Goal: Task Accomplishment & Management: Complete application form

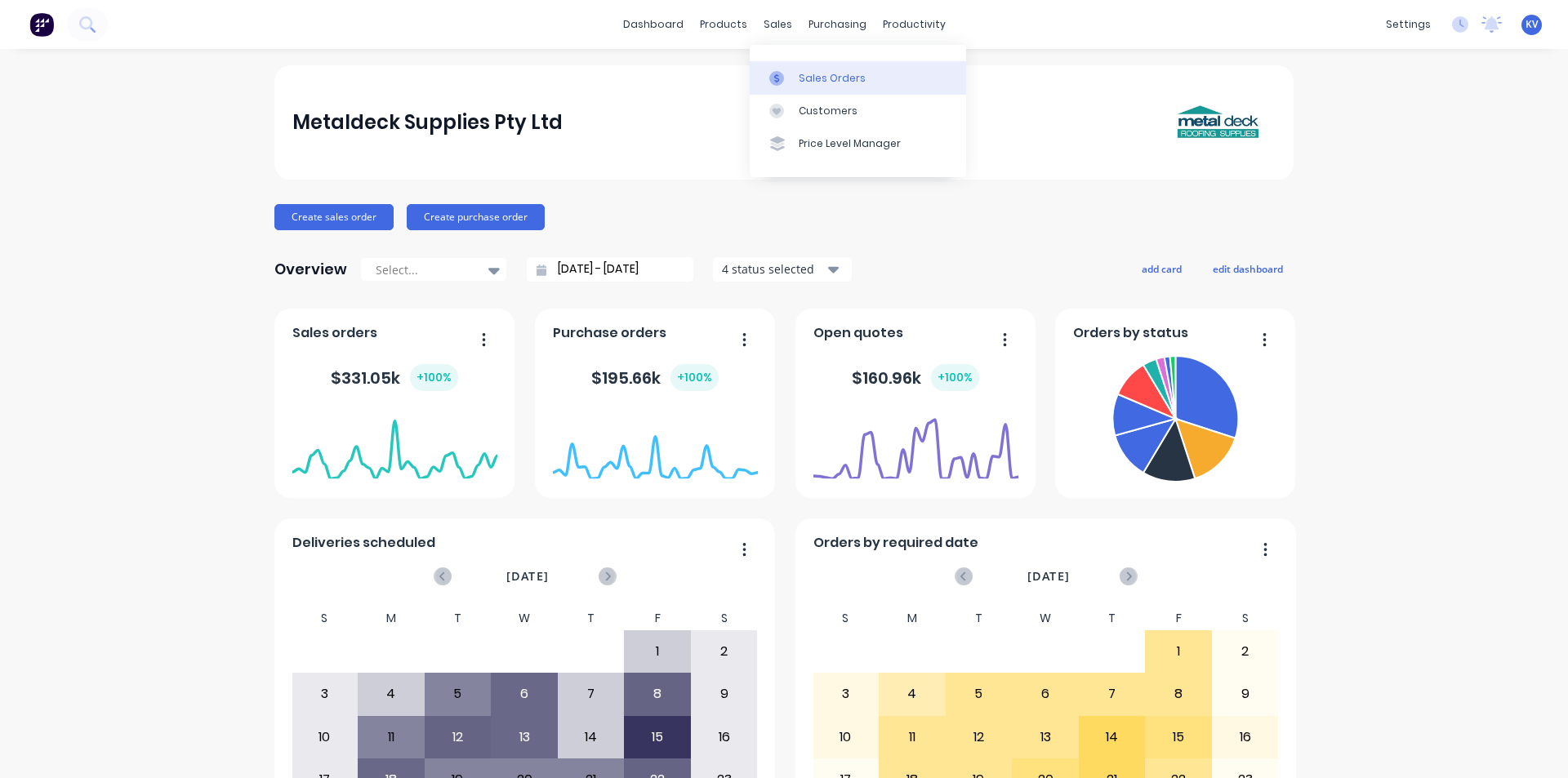
click at [812, 75] on div "Sales Orders" at bounding box center [833, 78] width 67 height 15
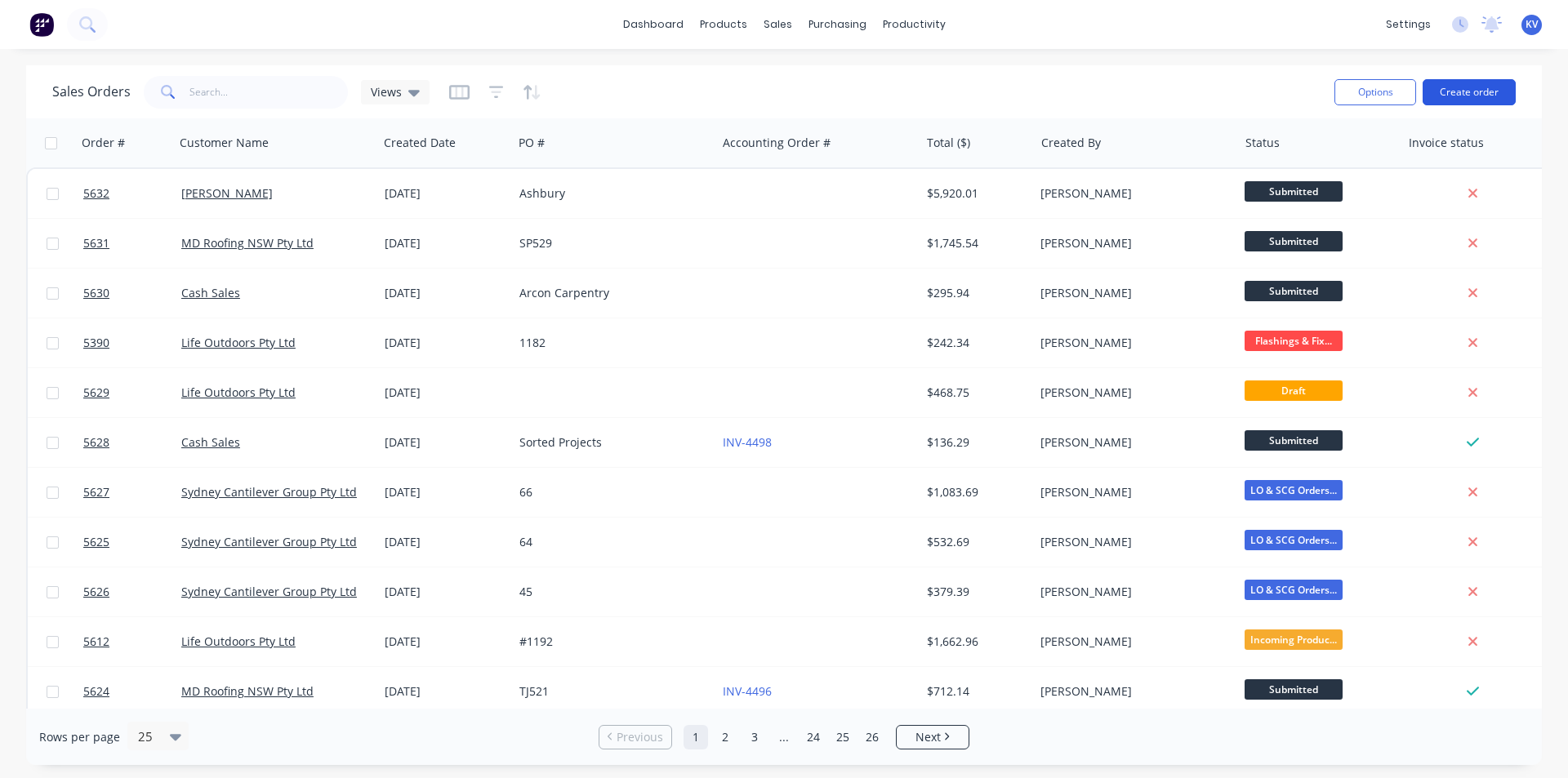
click at [1456, 90] on button "Create order" at bounding box center [1469, 92] width 93 height 26
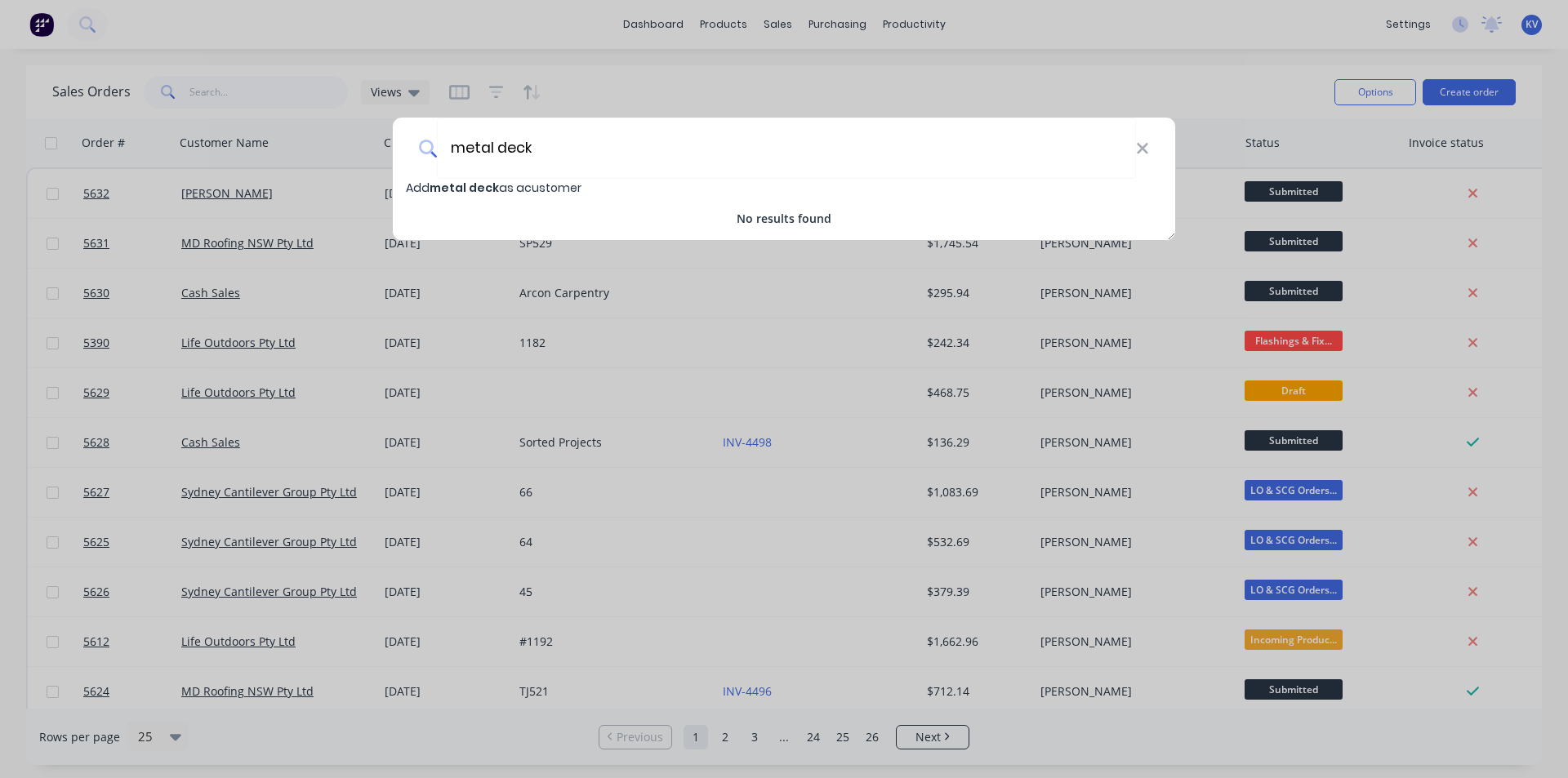
type input "metal deck"
click at [1149, 145] on div "metal deck" at bounding box center [784, 148] width 783 height 61
click at [1144, 145] on icon at bounding box center [1142, 148] width 10 height 10
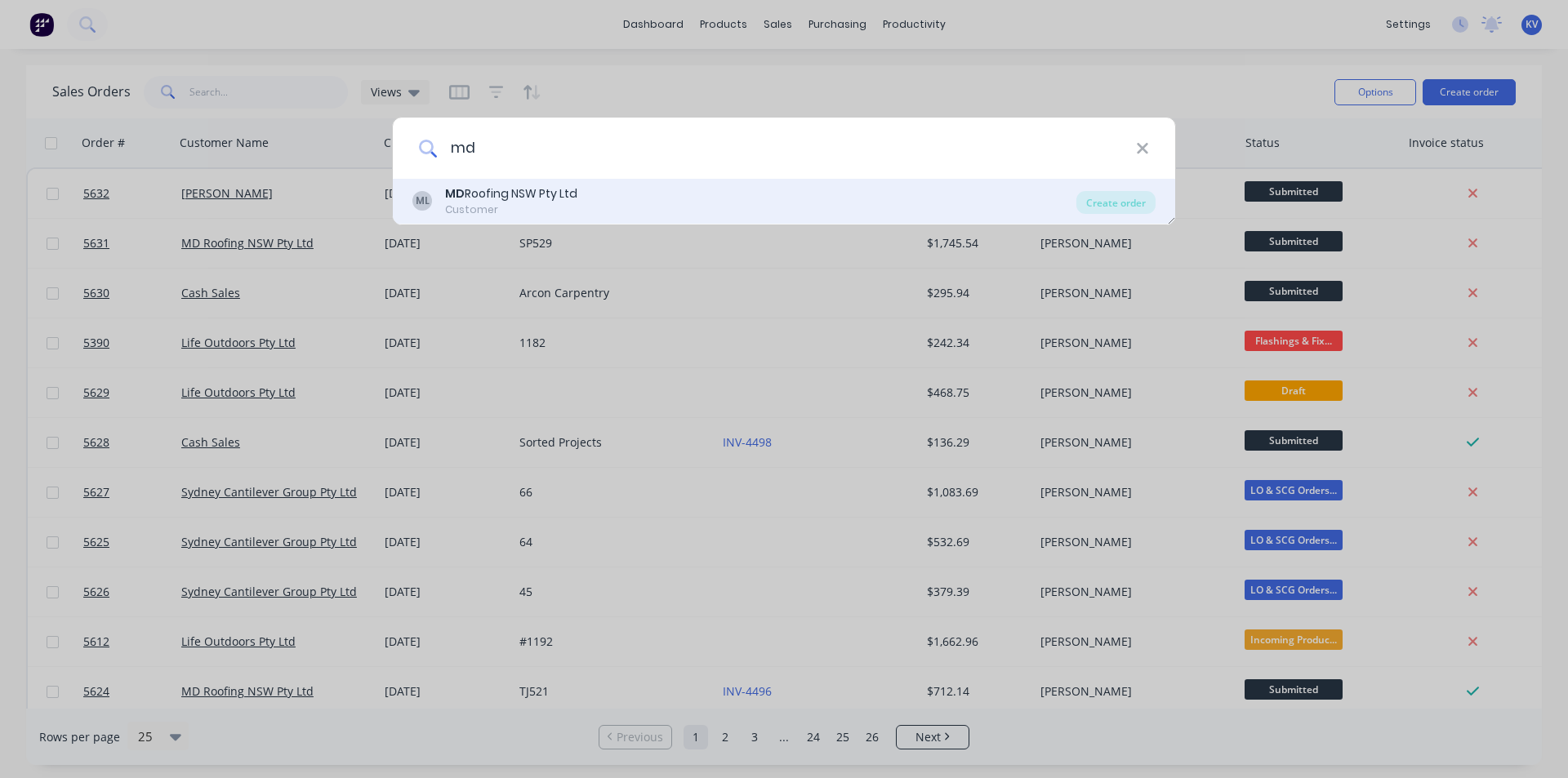
type input "md"
click at [465, 190] on div "MD Roofing NSW Pty Ltd" at bounding box center [511, 194] width 132 height 17
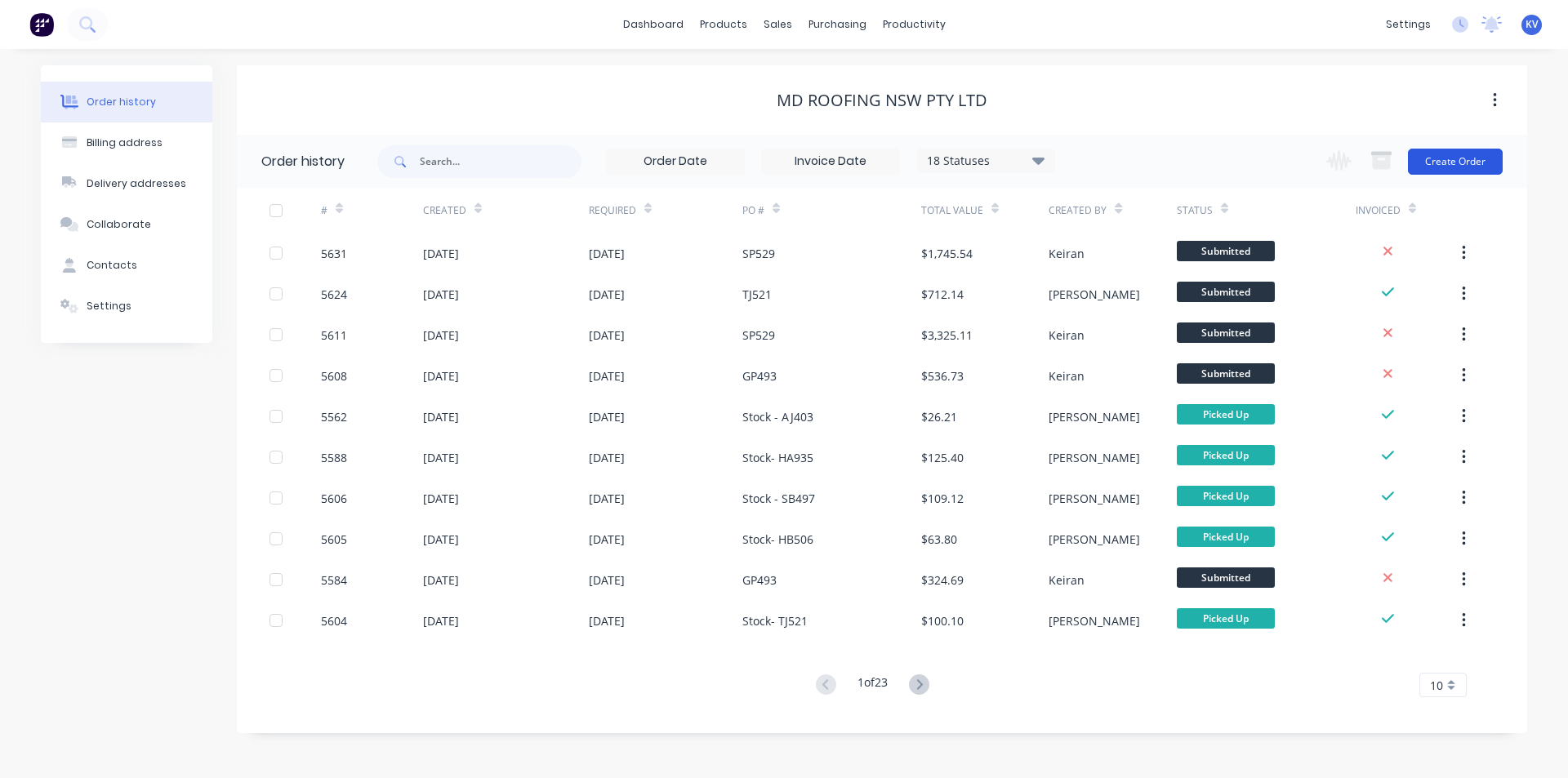
click at [1440, 161] on button "Create Order" at bounding box center [1455, 161] width 95 height 26
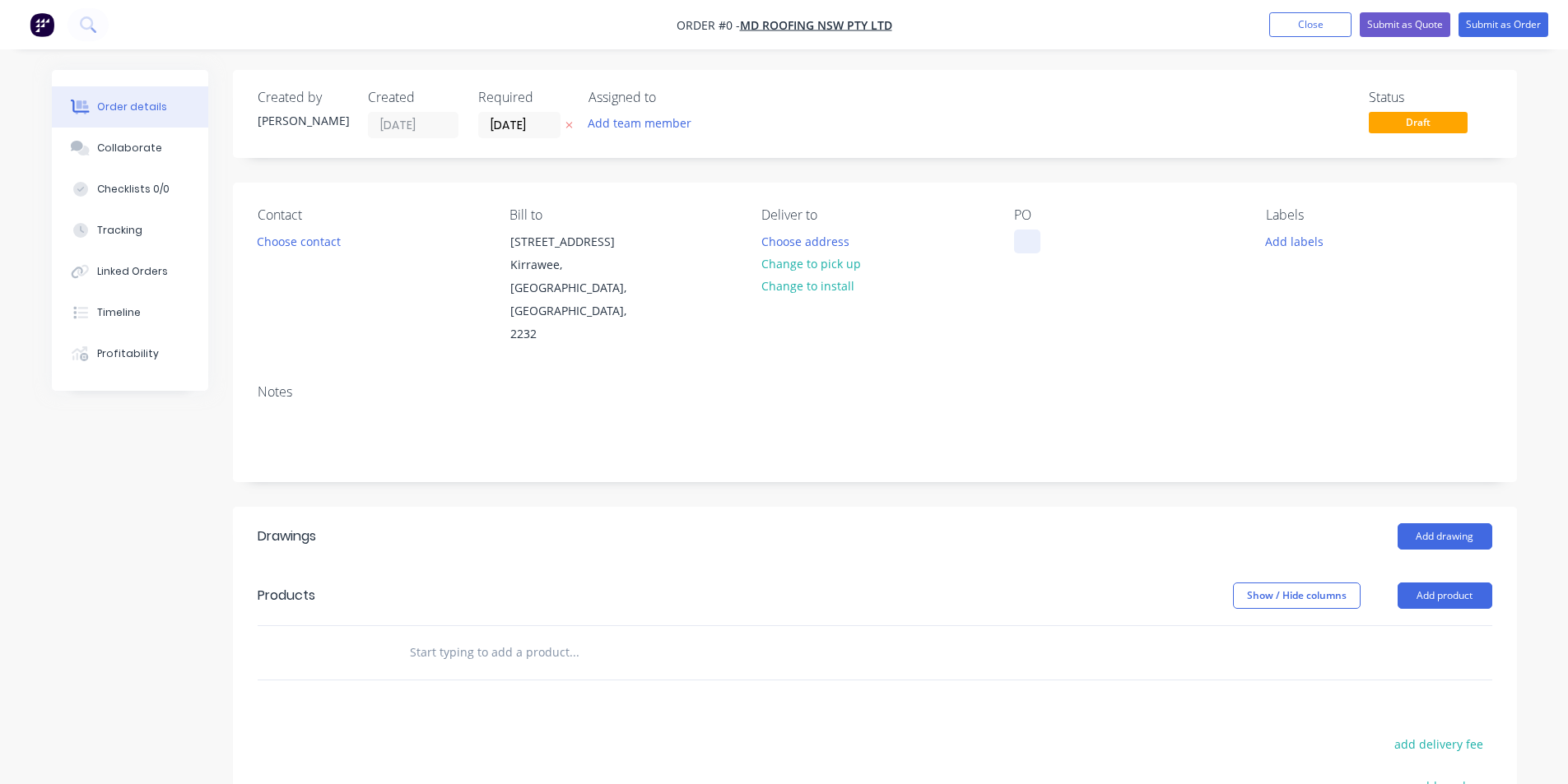
click at [1031, 241] on div at bounding box center [1027, 241] width 26 height 24
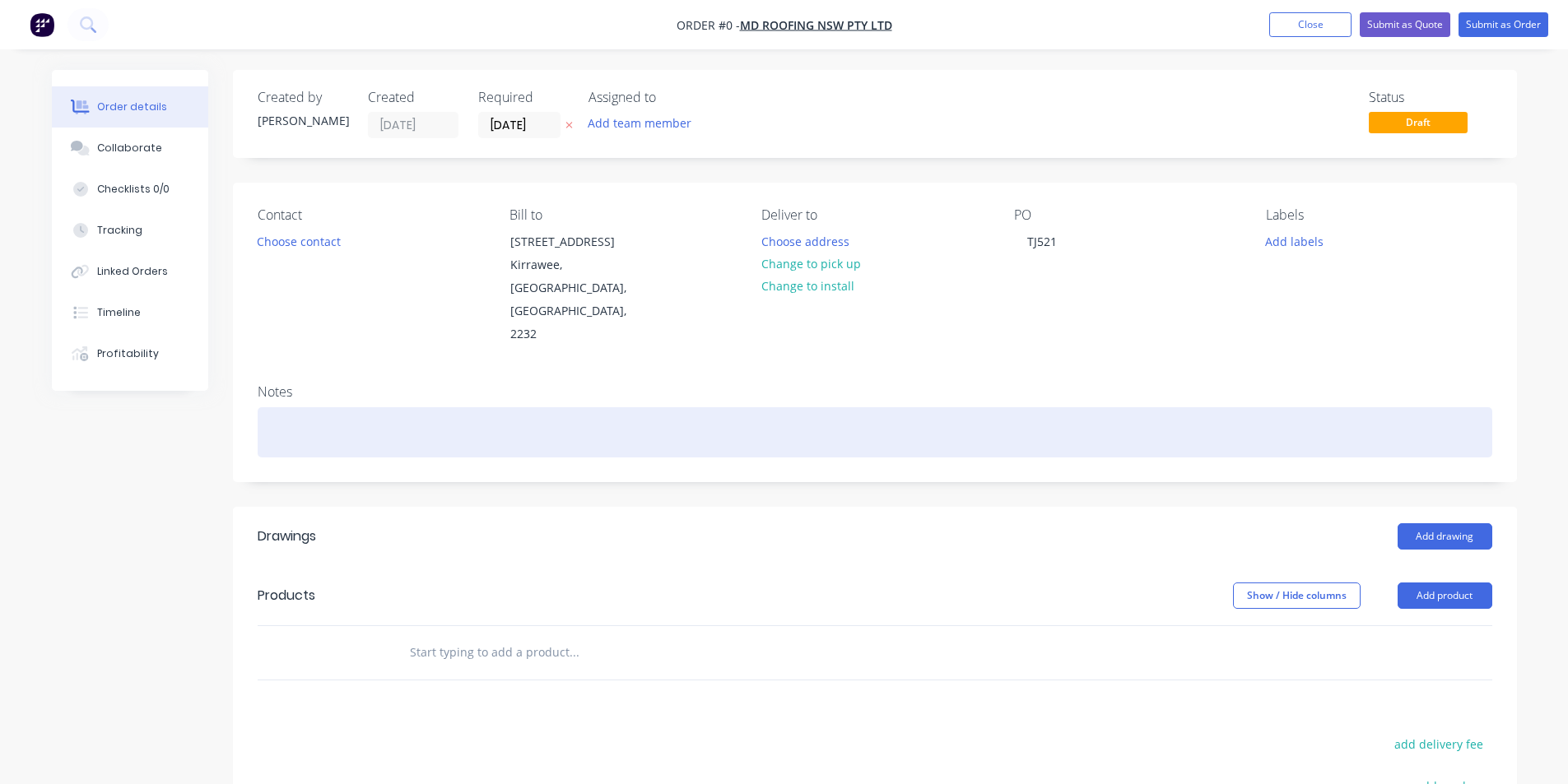
click at [905, 363] on div "Order details Collaborate Checklists 0/0 Tracking Linked Orders Timeline Profit…" at bounding box center [784, 585] width 1498 height 1030
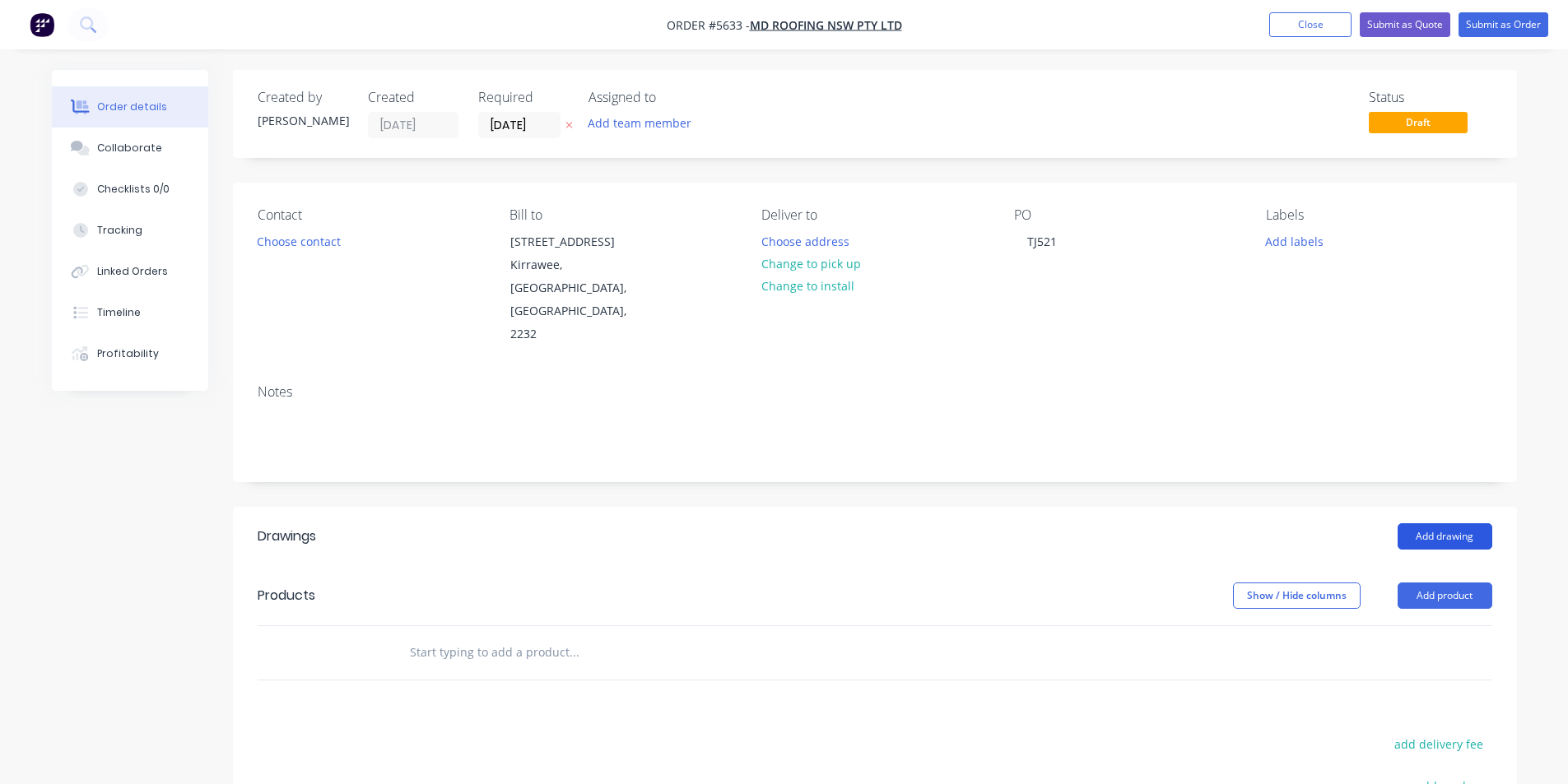
click at [1419, 523] on button "Add drawing" at bounding box center [1444, 536] width 94 height 26
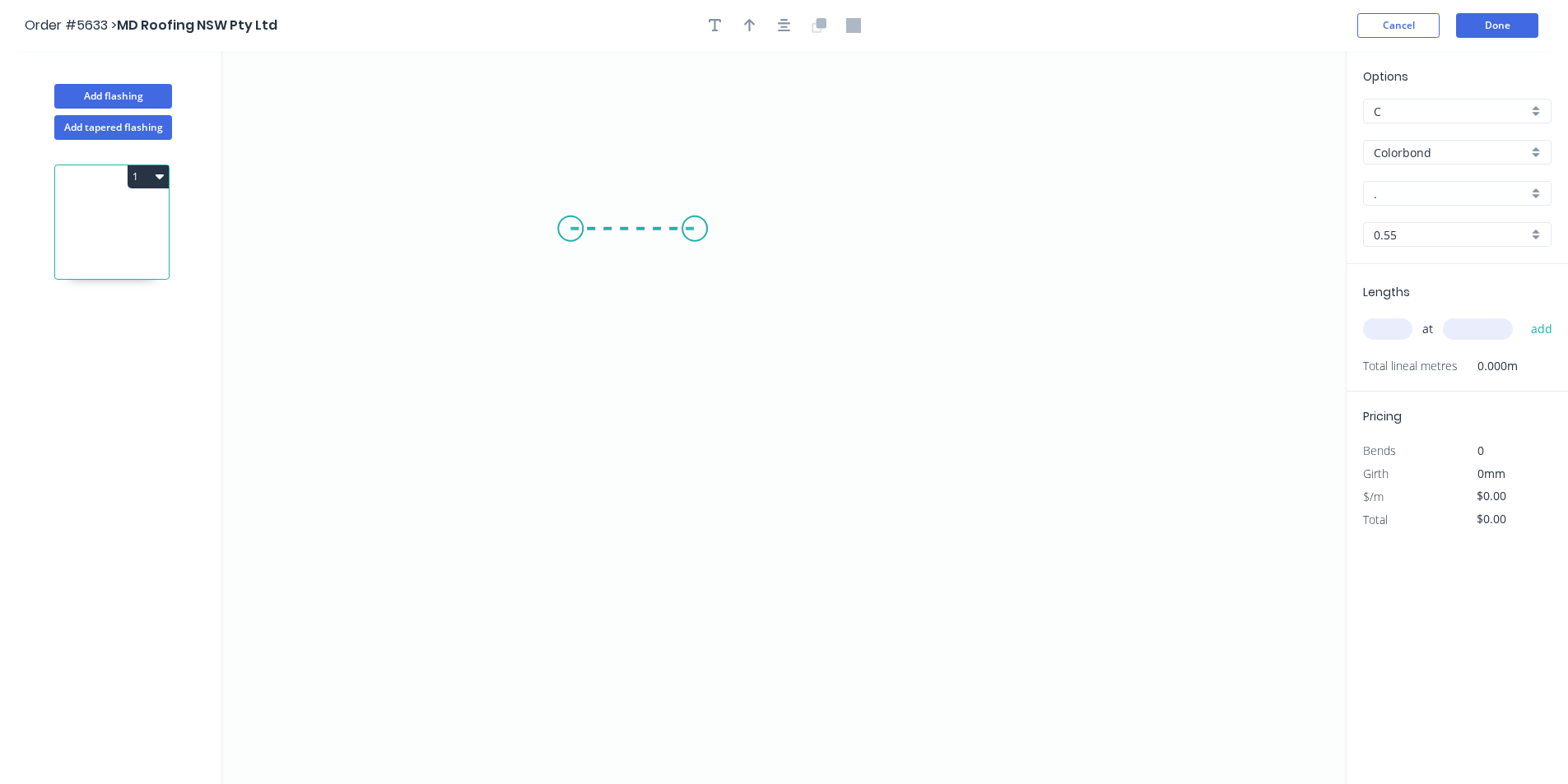
drag, startPoint x: 571, startPoint y: 228, endPoint x: 694, endPoint y: 235, distance: 123.2
click at [694, 235] on icon "0" at bounding box center [784, 417] width 1123 height 733
click at [694, 490] on icon "0 ?" at bounding box center [784, 417] width 1123 height 733
click at [769, 549] on icon "0 ? ?" at bounding box center [784, 417] width 1123 height 733
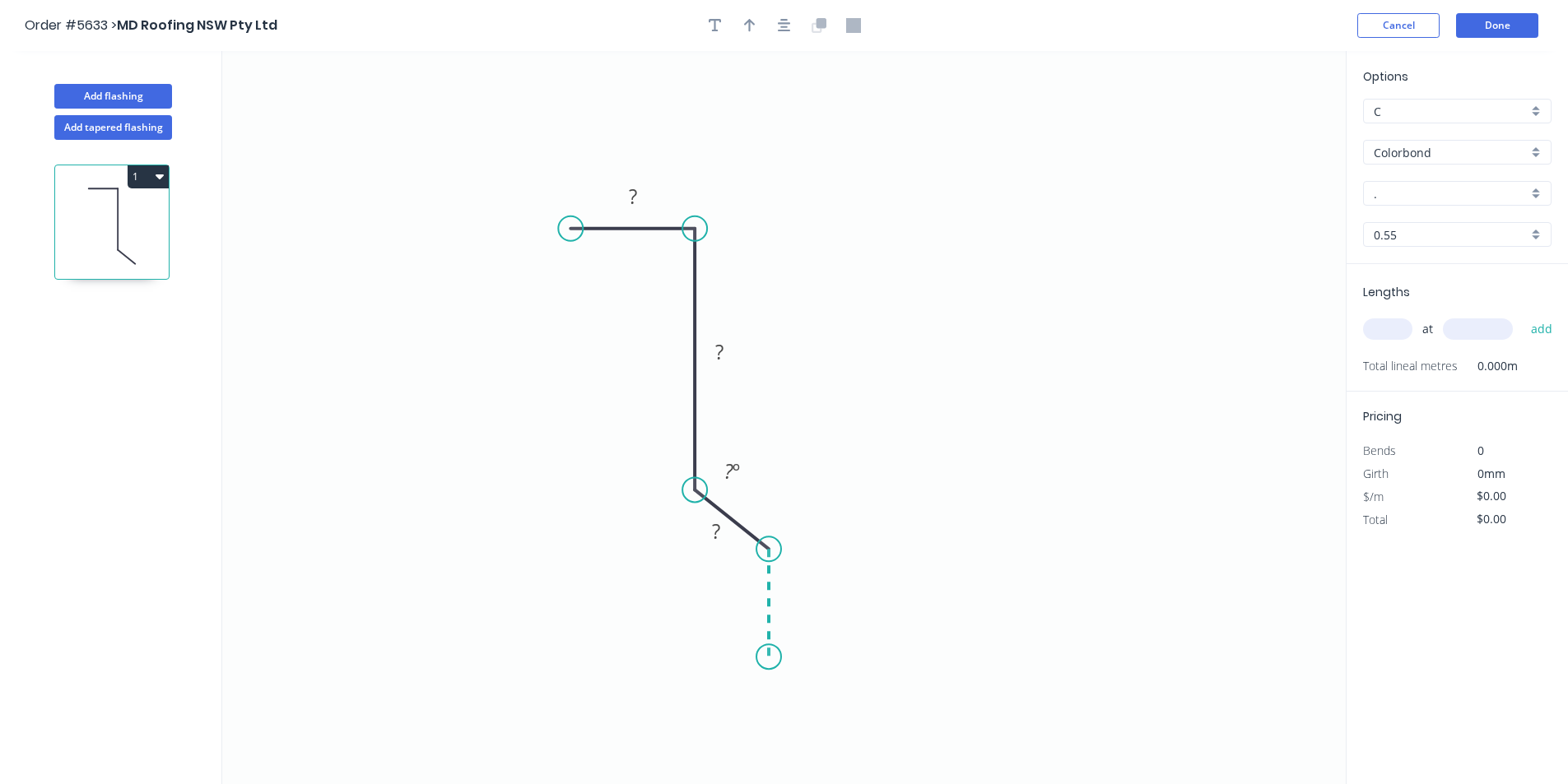
click at [769, 657] on icon "0 ? ? ? ? º" at bounding box center [784, 417] width 1123 height 733
click at [785, 676] on div "Crush & Fold" at bounding box center [851, 671] width 165 height 34
click at [793, 707] on div "Flip bend" at bounding box center [850, 705] width 165 height 34
click at [641, 191] on rect at bounding box center [633, 197] width 33 height 23
click at [758, 612] on div "Hide angle" at bounding box center [810, 622] width 165 height 34
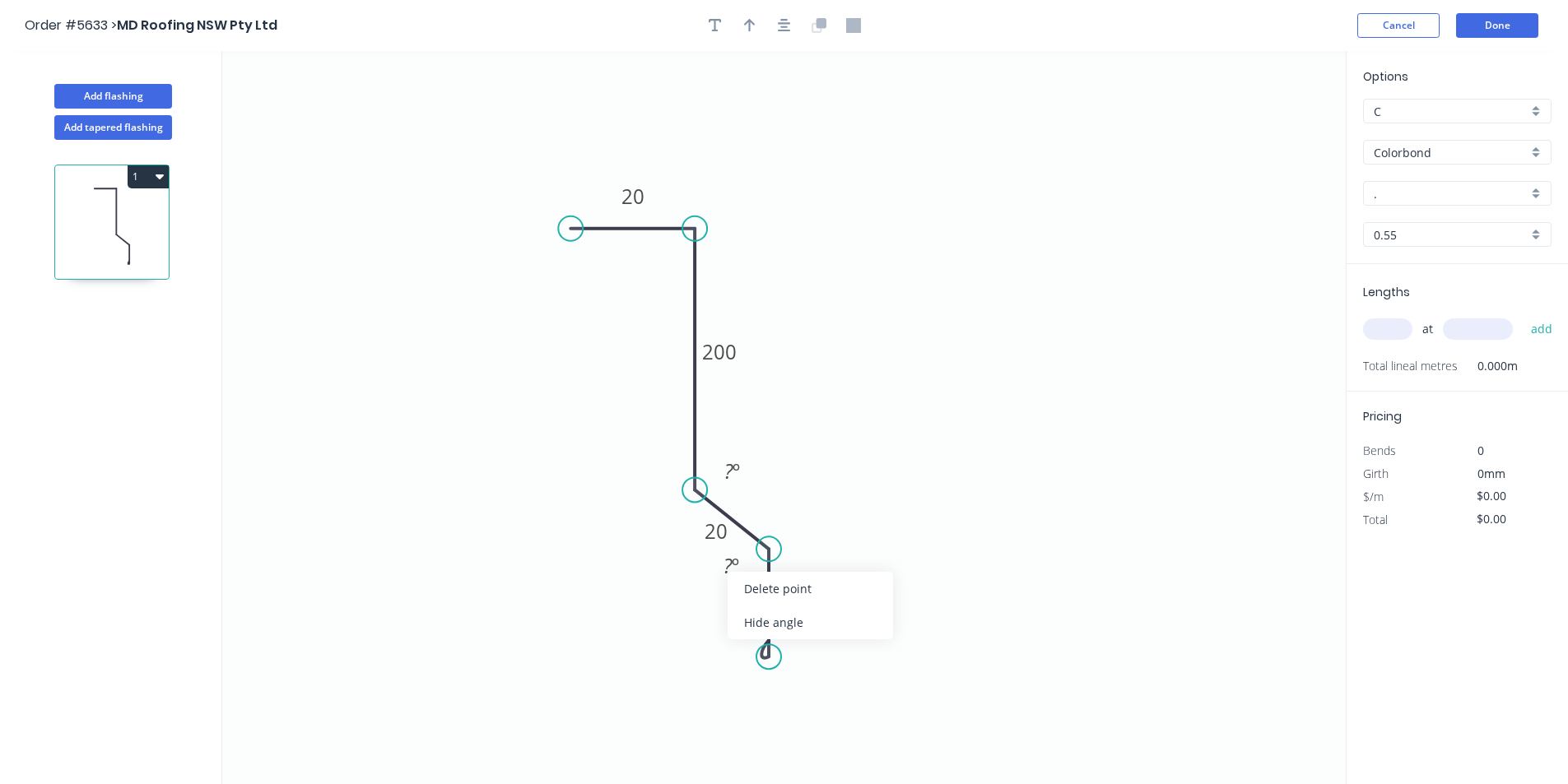
type input "$13.98"
click at [788, 530] on div "Hide angle" at bounding box center [827, 531] width 165 height 34
click at [751, 27] on icon "button" at bounding box center [749, 25] width 11 height 15
drag, startPoint x: 1263, startPoint y: 132, endPoint x: 901, endPoint y: 335, distance: 415.0
click at [901, 335] on icon at bounding box center [900, 316] width 15 height 53
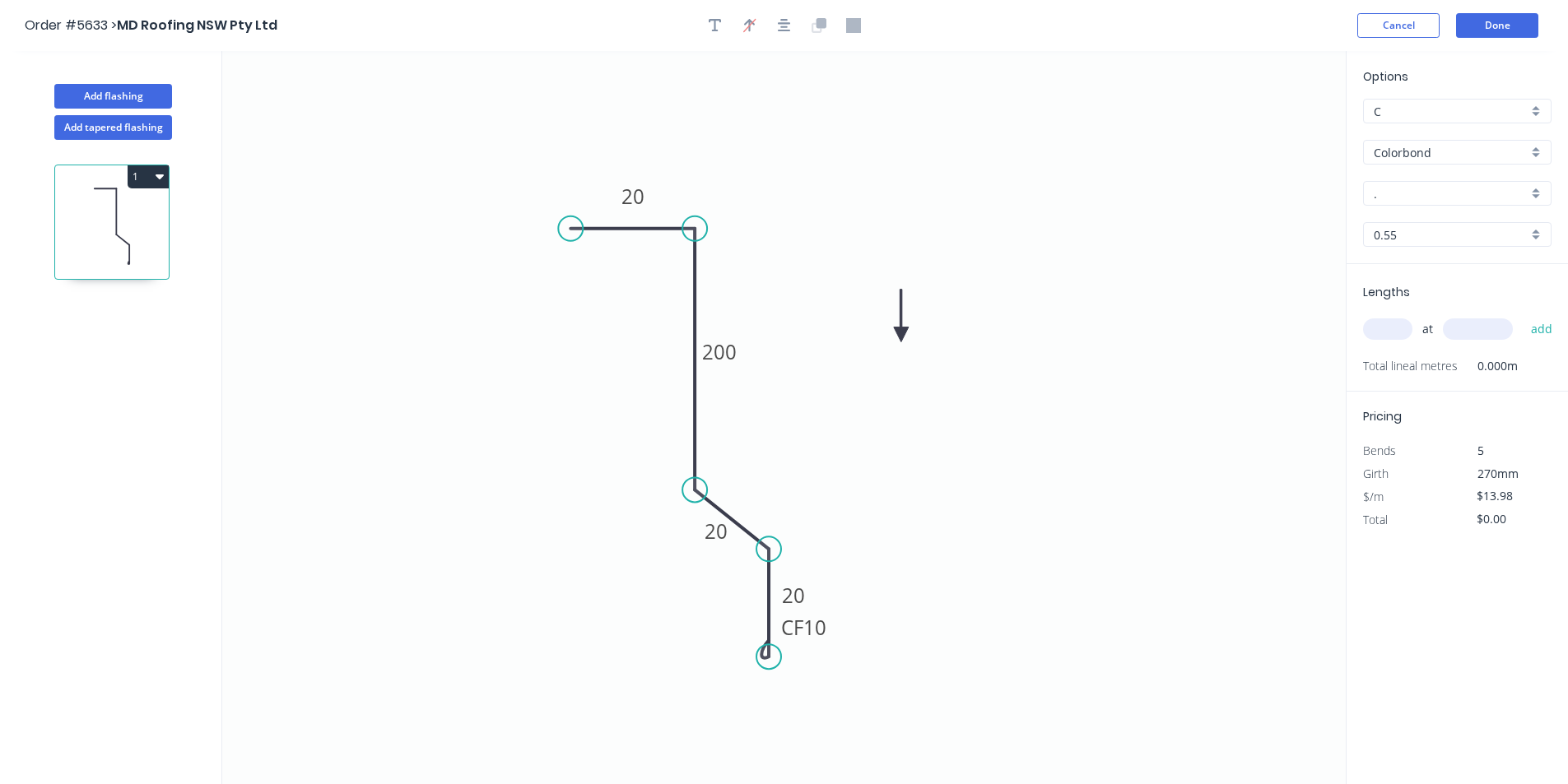
click at [902, 331] on icon at bounding box center [900, 316] width 15 height 53
click at [1459, 197] on input "." at bounding box center [1450, 194] width 154 height 17
click at [1440, 307] on div "Monument" at bounding box center [1457, 299] width 187 height 29
type input "Monument"
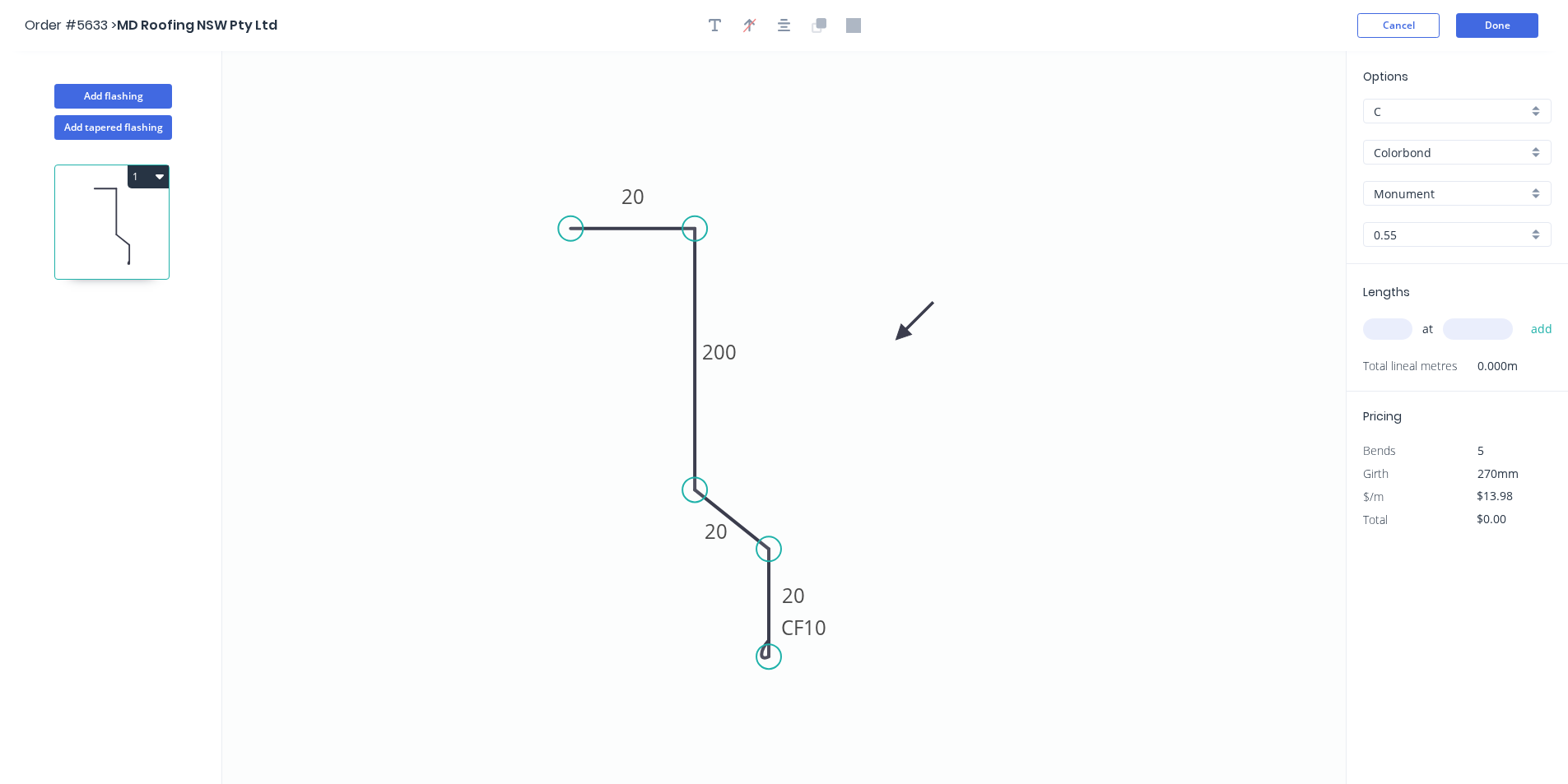
click at [1391, 332] on input "text" at bounding box center [1387, 329] width 49 height 22
type input "1"
type input "1000"
click at [1525, 325] on button "add" at bounding box center [1541, 329] width 39 height 28
type input "$13.98"
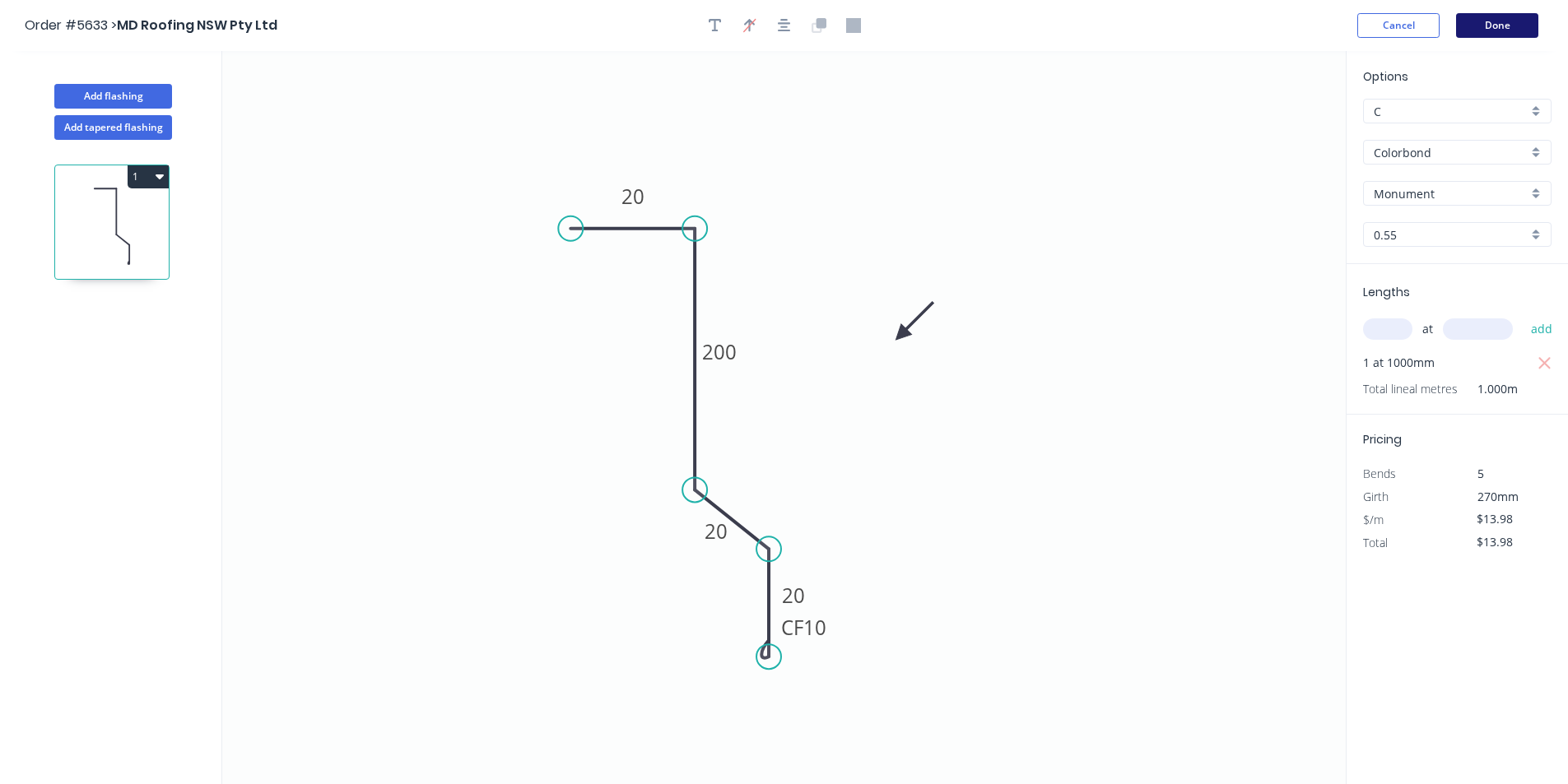
click at [1496, 22] on button "Done" at bounding box center [1496, 25] width 82 height 25
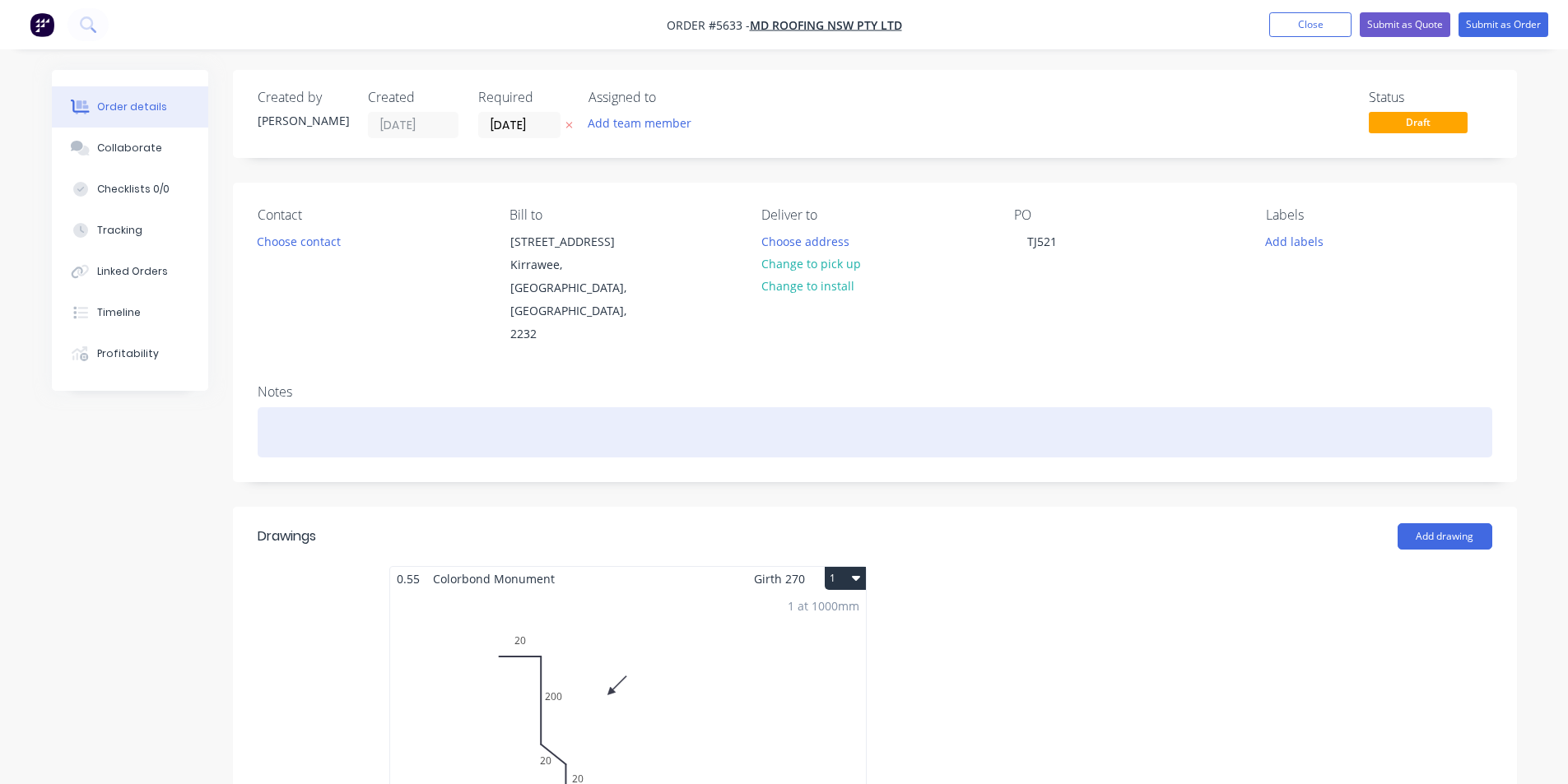
drag, startPoint x: 1204, startPoint y: 362, endPoint x: 1261, endPoint y: 316, distance: 73.2
click at [1210, 407] on div at bounding box center [874, 432] width 1235 height 50
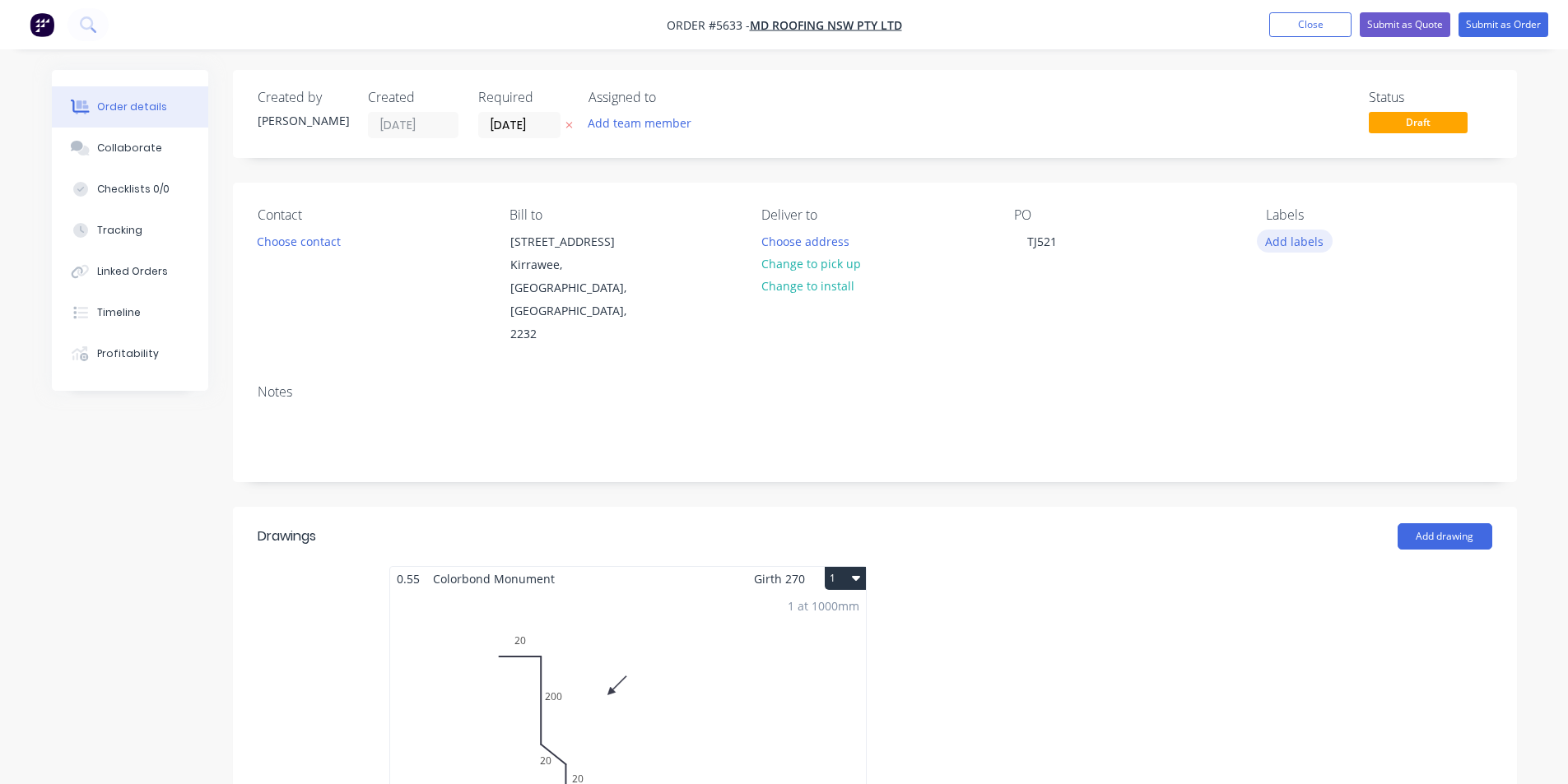
click at [1307, 241] on button "Add labels" at bounding box center [1294, 241] width 75 height 22
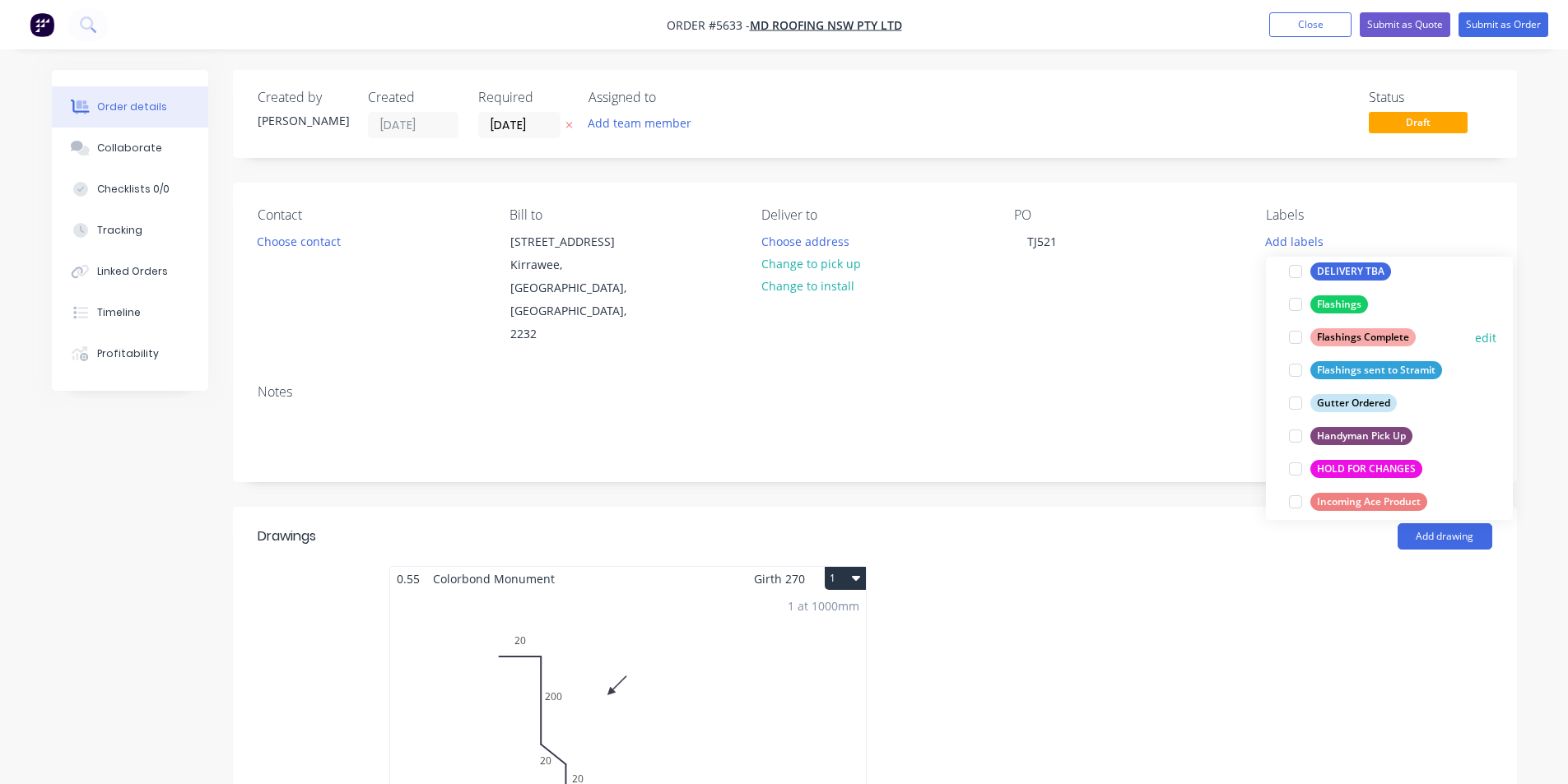
scroll to position [329, 0]
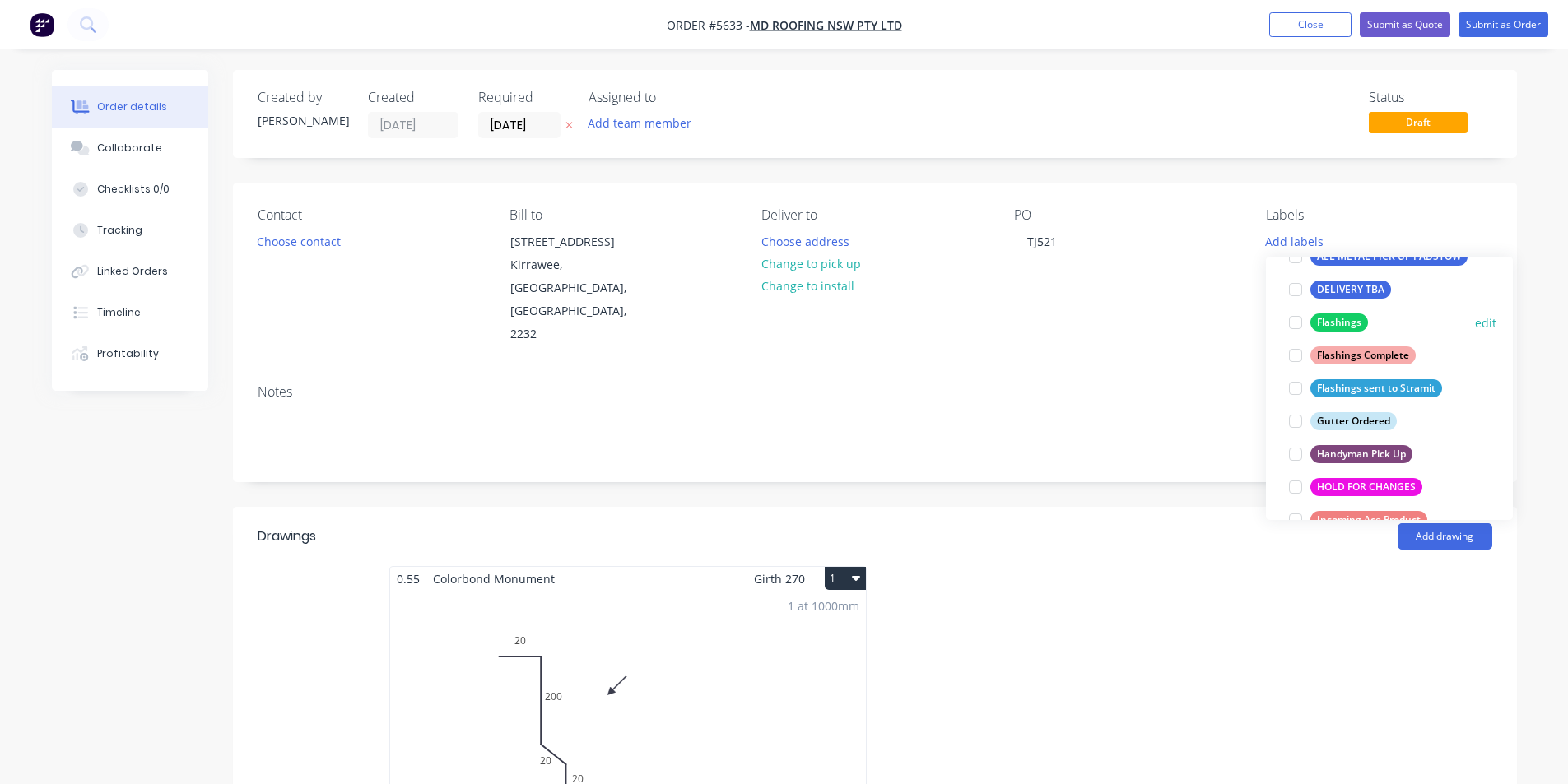
click at [1299, 325] on div at bounding box center [1295, 323] width 33 height 33
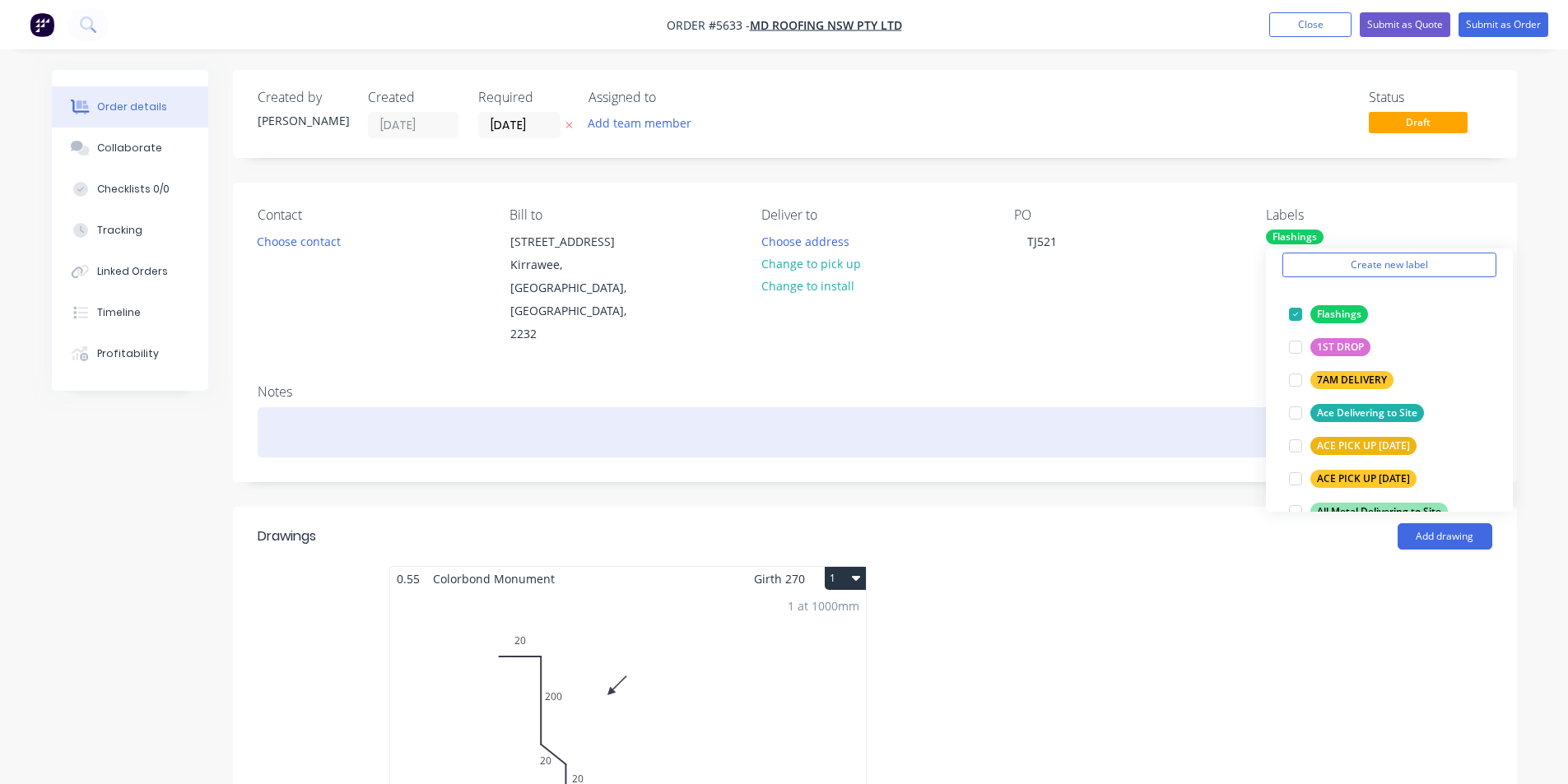
click at [1203, 407] on div at bounding box center [874, 432] width 1235 height 50
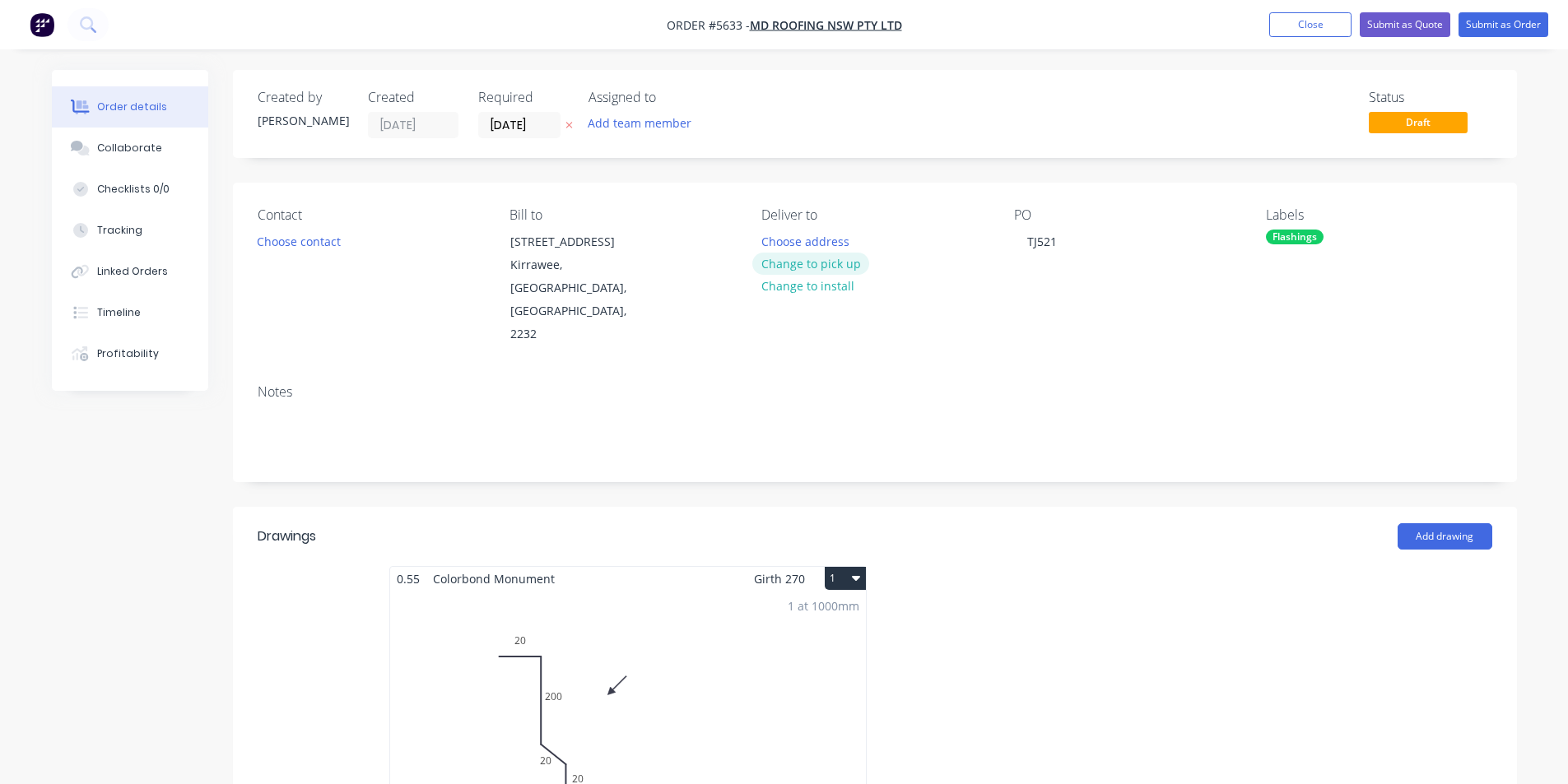
click at [798, 263] on button "Change to pick up" at bounding box center [810, 264] width 117 height 22
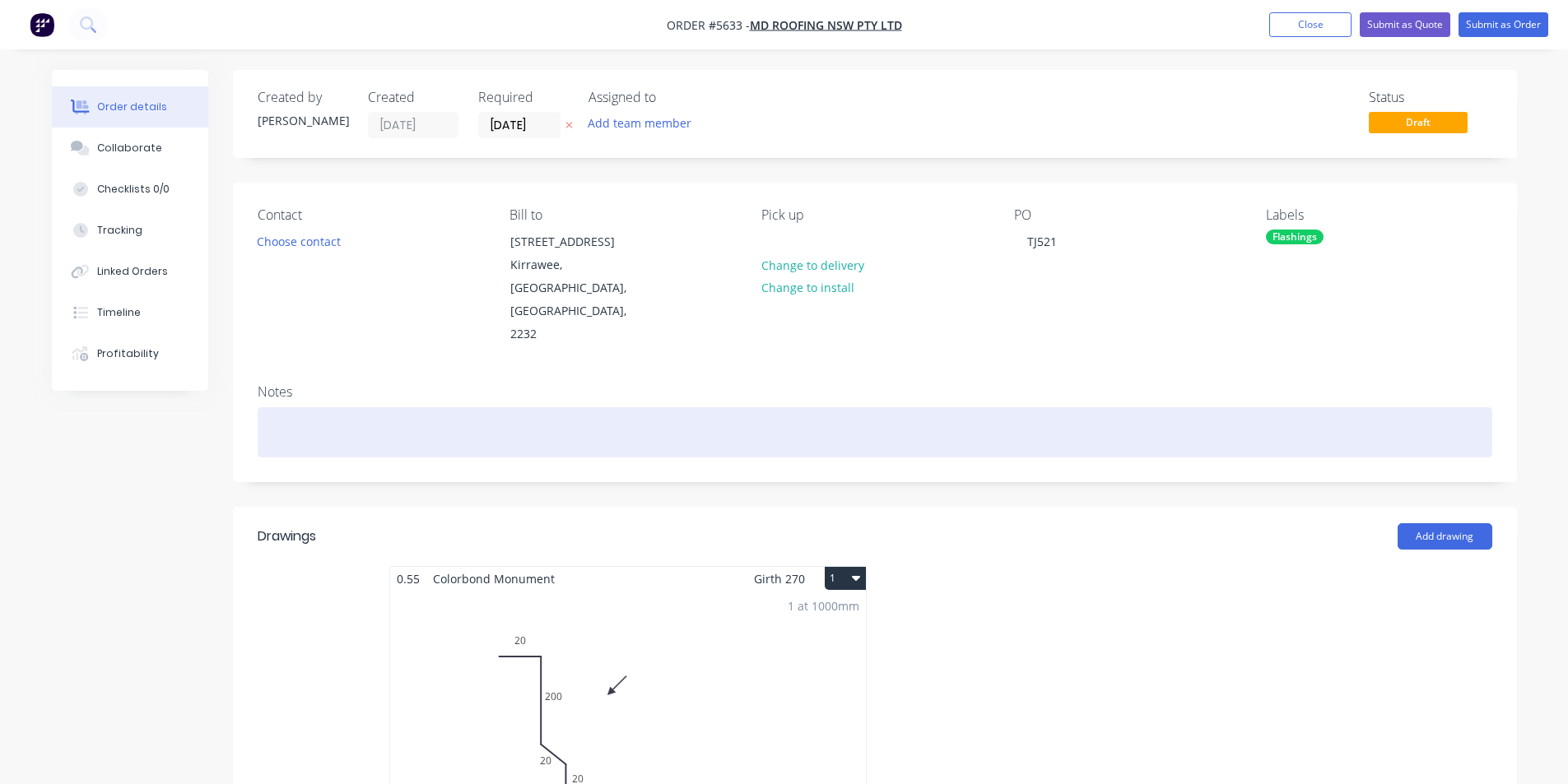
click at [1250, 407] on div at bounding box center [874, 432] width 1235 height 50
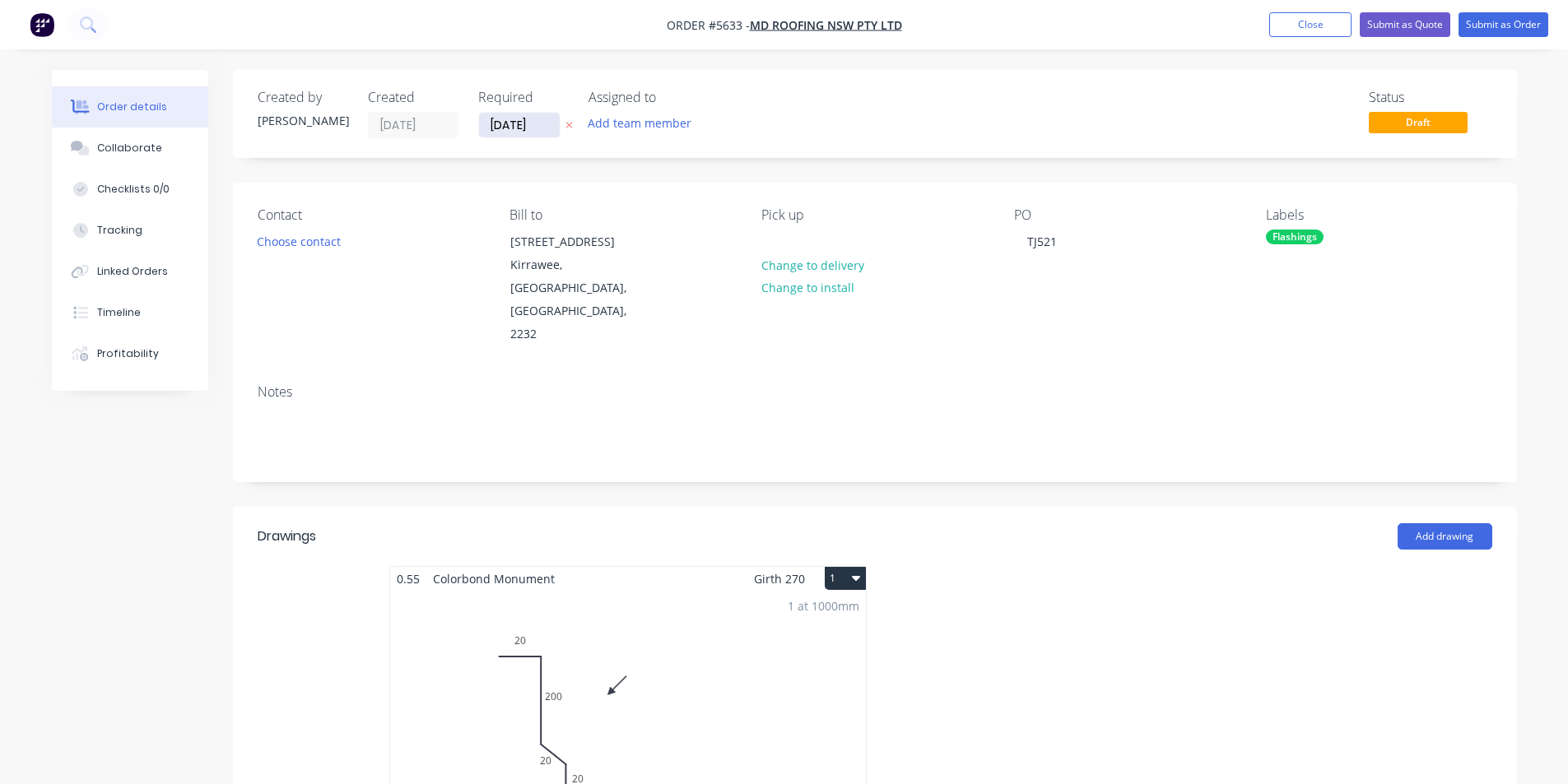
click at [540, 127] on input "[DATE]" at bounding box center [519, 125] width 81 height 25
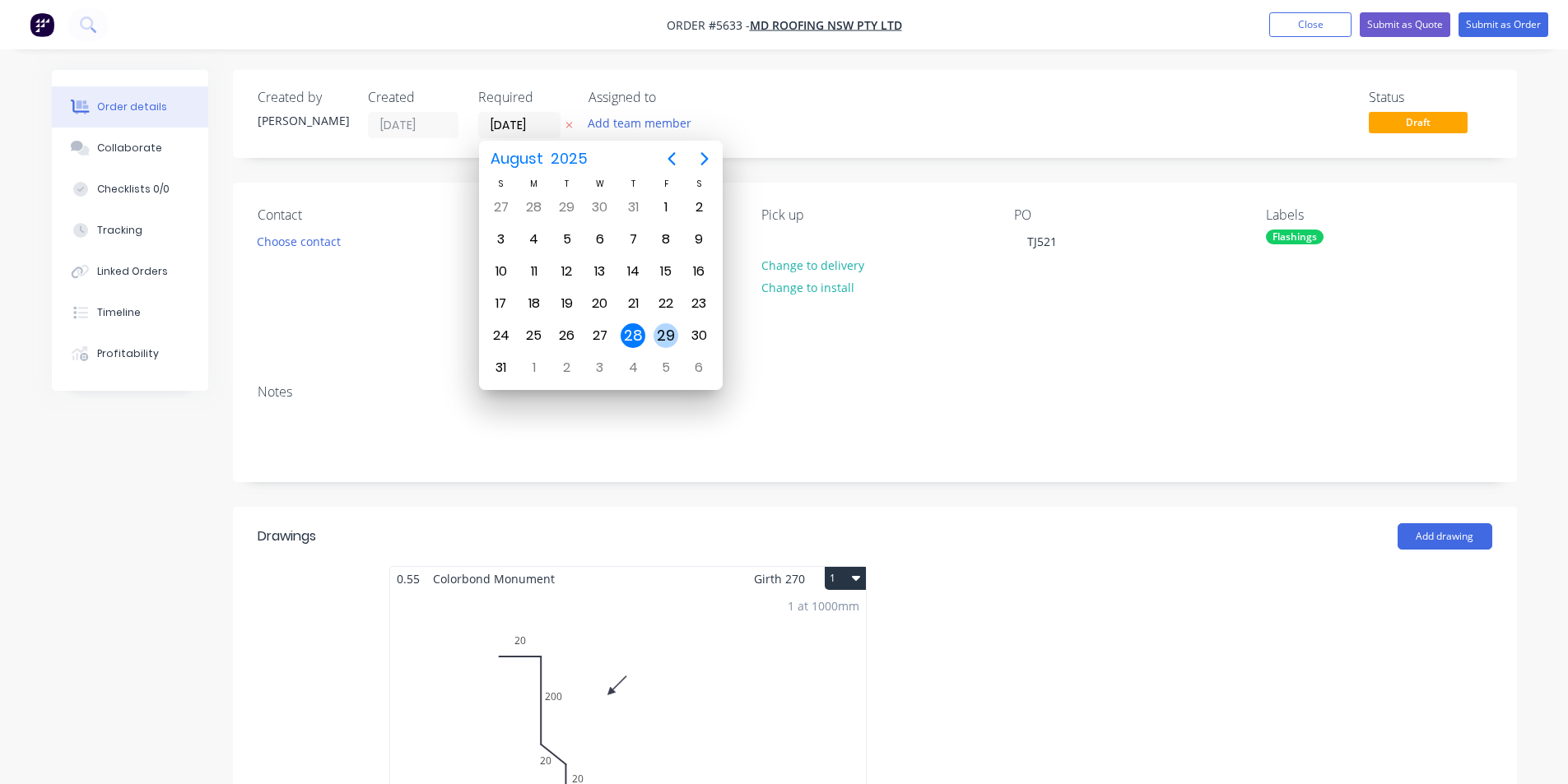
click at [661, 331] on div "29" at bounding box center [666, 336] width 25 height 25
type input "[DATE]"
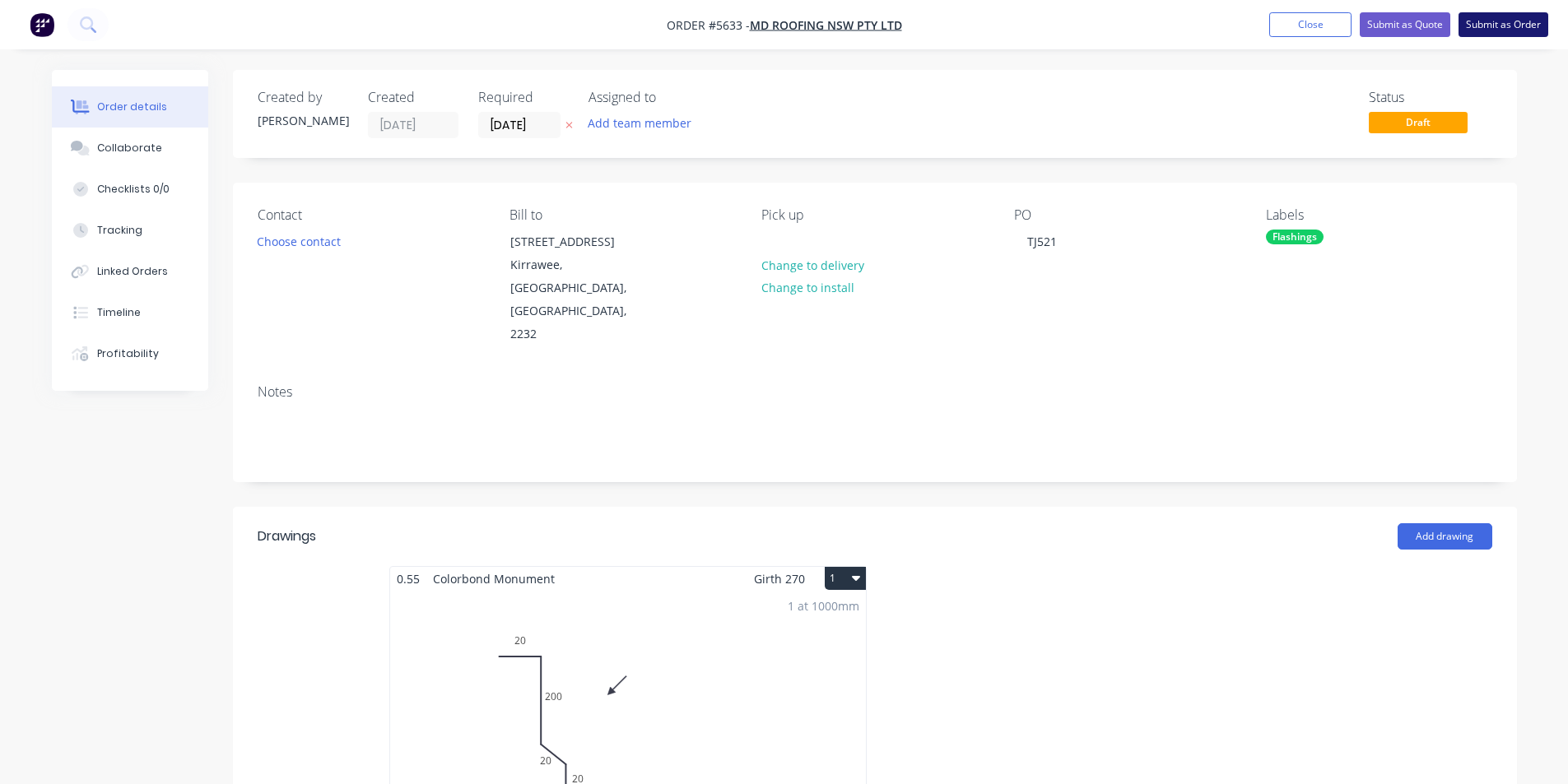
click at [1487, 31] on button "Submit as Order" at bounding box center [1503, 24] width 90 height 25
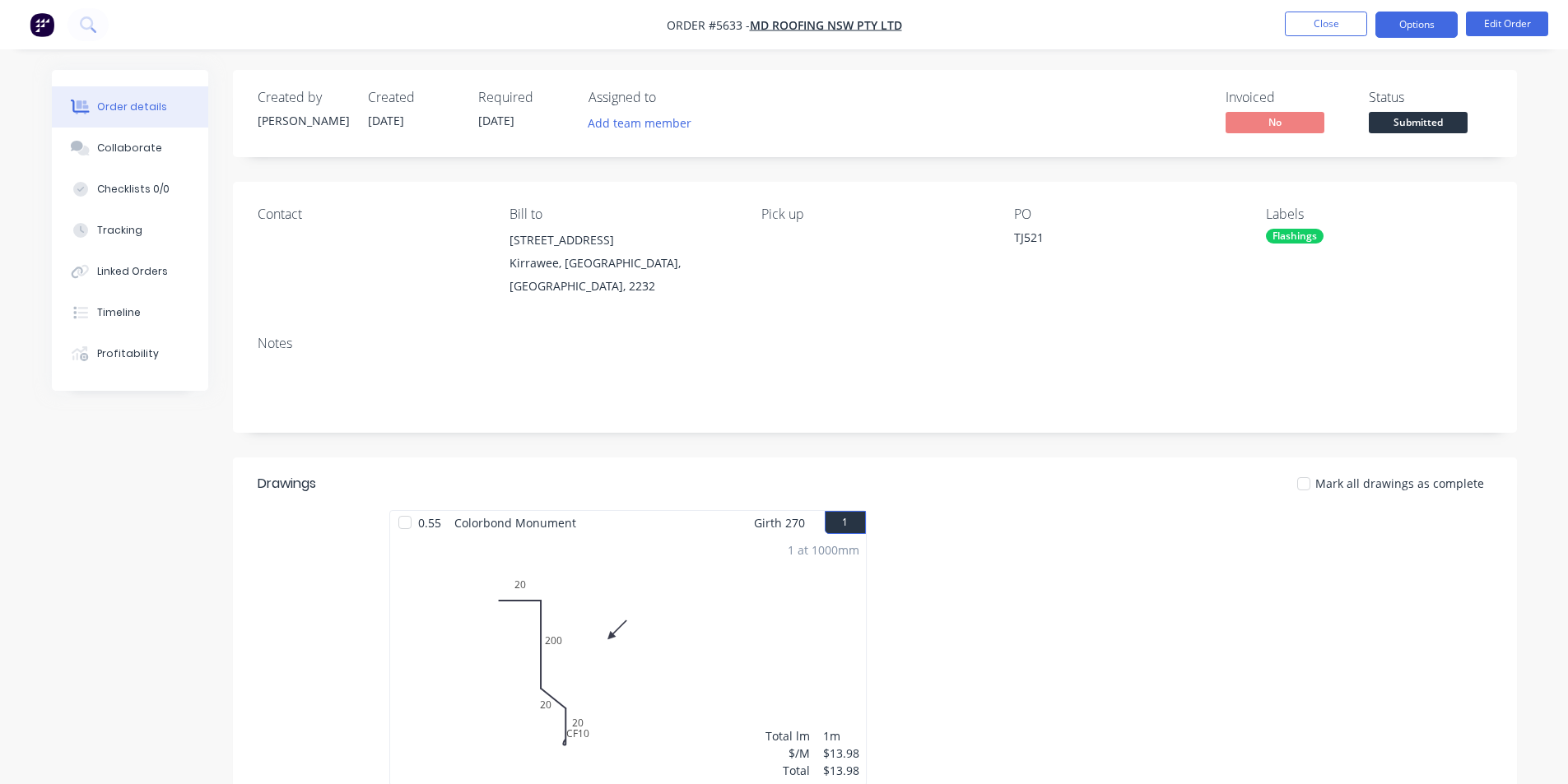
click at [1428, 22] on button "Options" at bounding box center [1416, 24] width 82 height 26
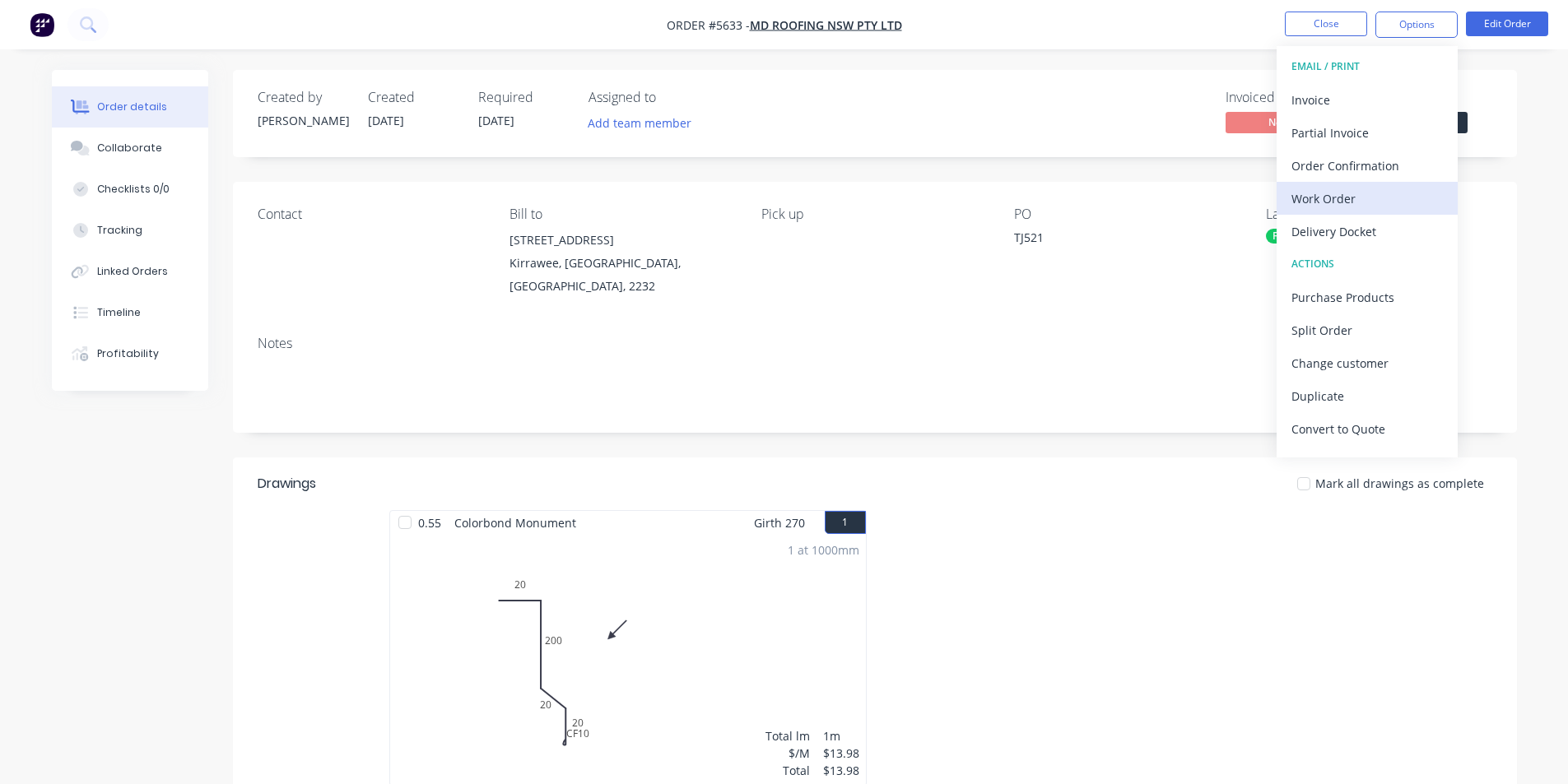
click at [1384, 190] on div "Work Order" at bounding box center [1366, 199] width 152 height 24
click at [1319, 200] on div "Custom" at bounding box center [1366, 199] width 152 height 24
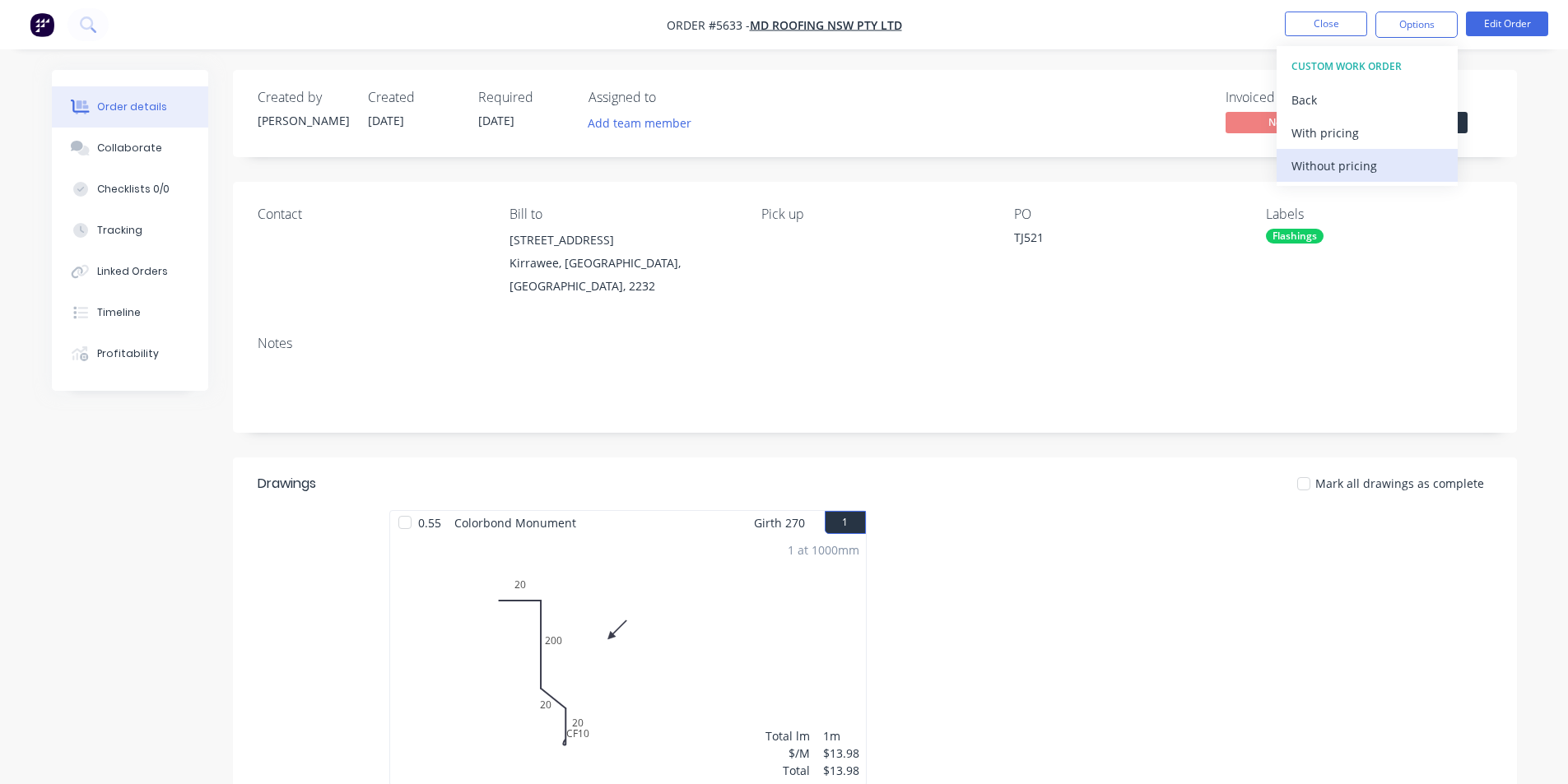
click at [1320, 169] on div "Without pricing" at bounding box center [1366, 166] width 152 height 24
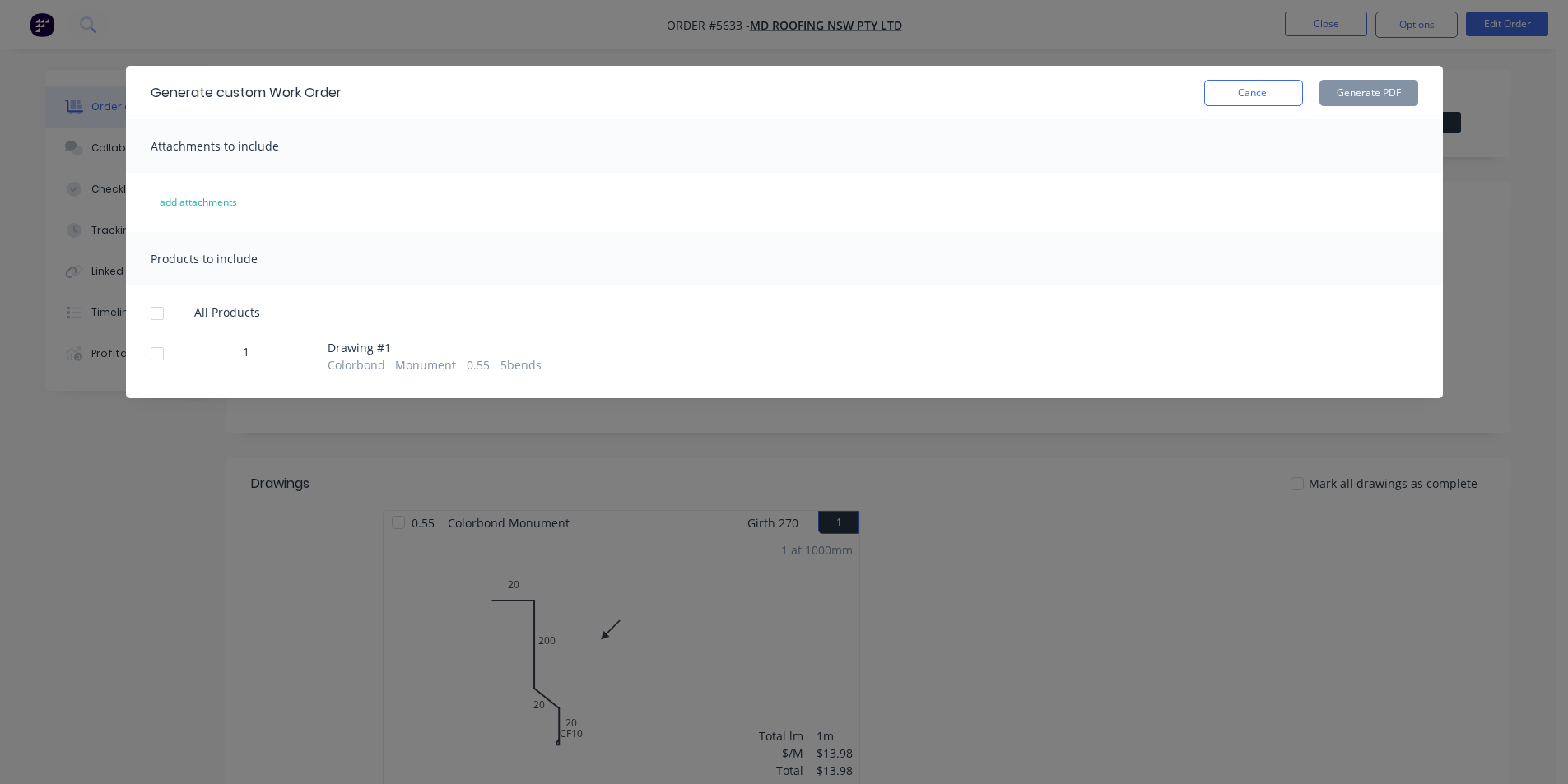
click at [159, 356] on div at bounding box center [158, 354] width 33 height 33
click at [1348, 92] on button "Generate PDF" at bounding box center [1369, 93] width 99 height 26
click at [1237, 100] on button "Cancel" at bounding box center [1254, 93] width 99 height 26
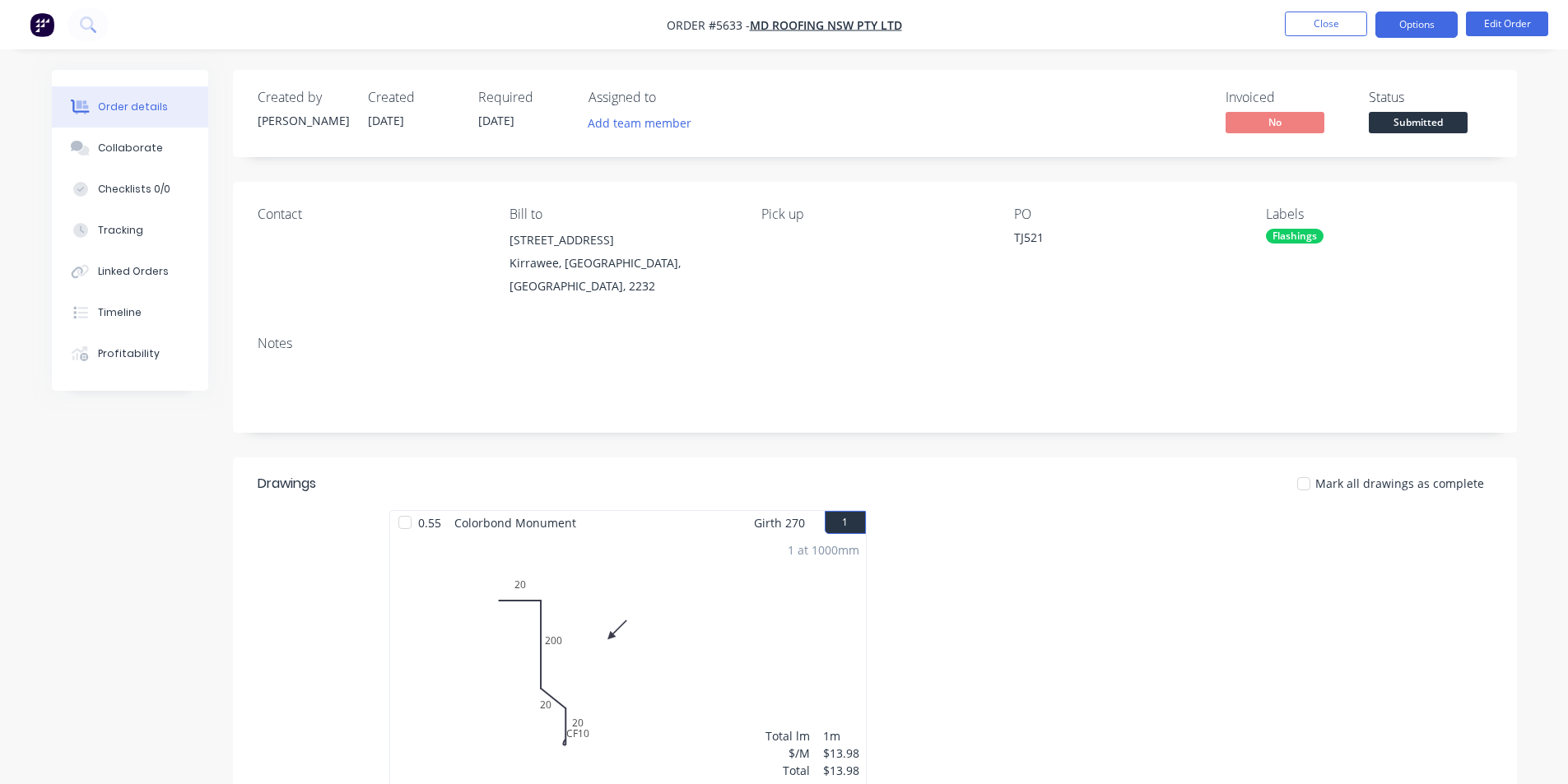
click at [1403, 30] on button "Options" at bounding box center [1416, 24] width 82 height 26
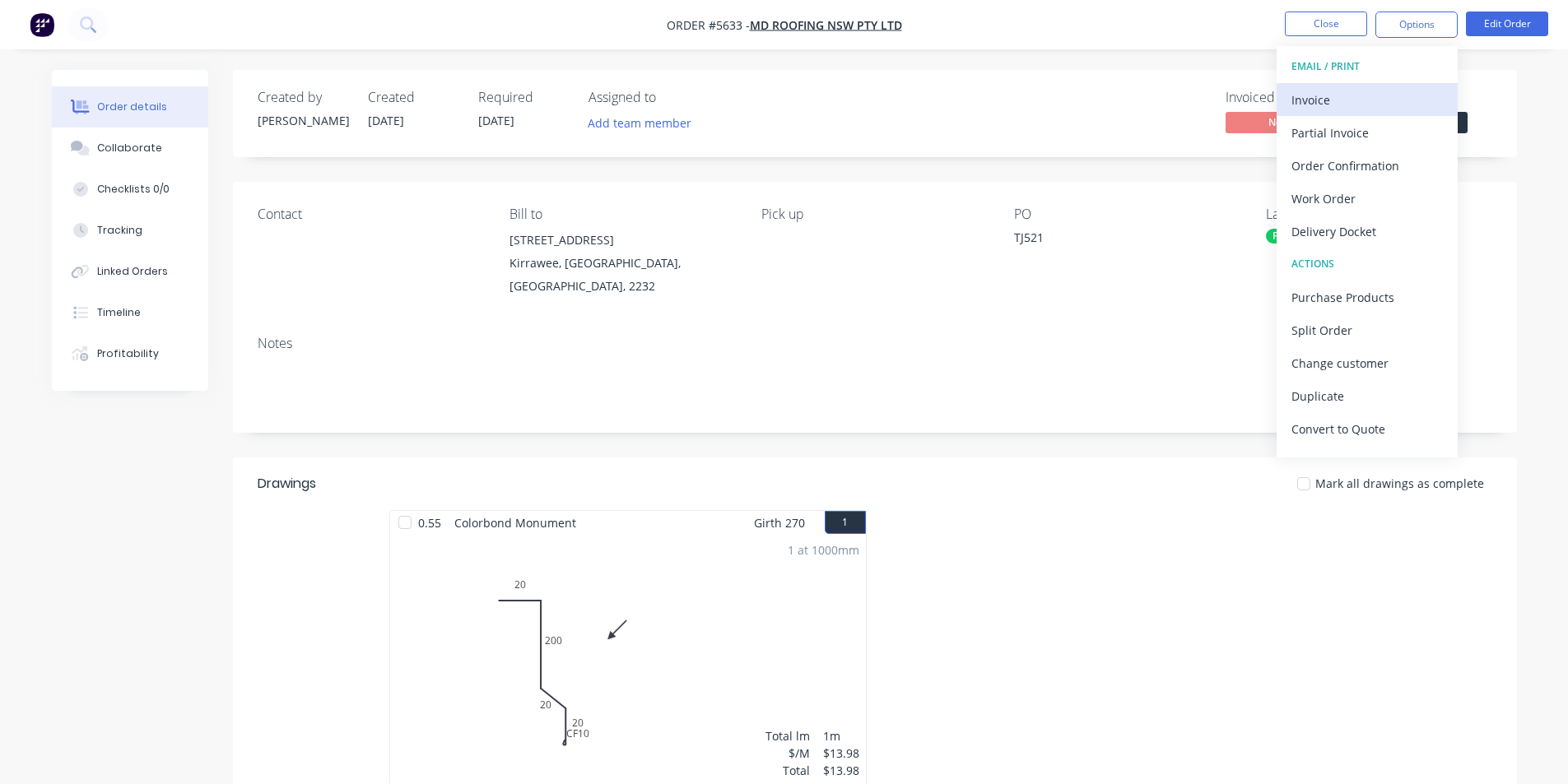
click at [1295, 100] on div "Invoice" at bounding box center [1366, 100] width 152 height 24
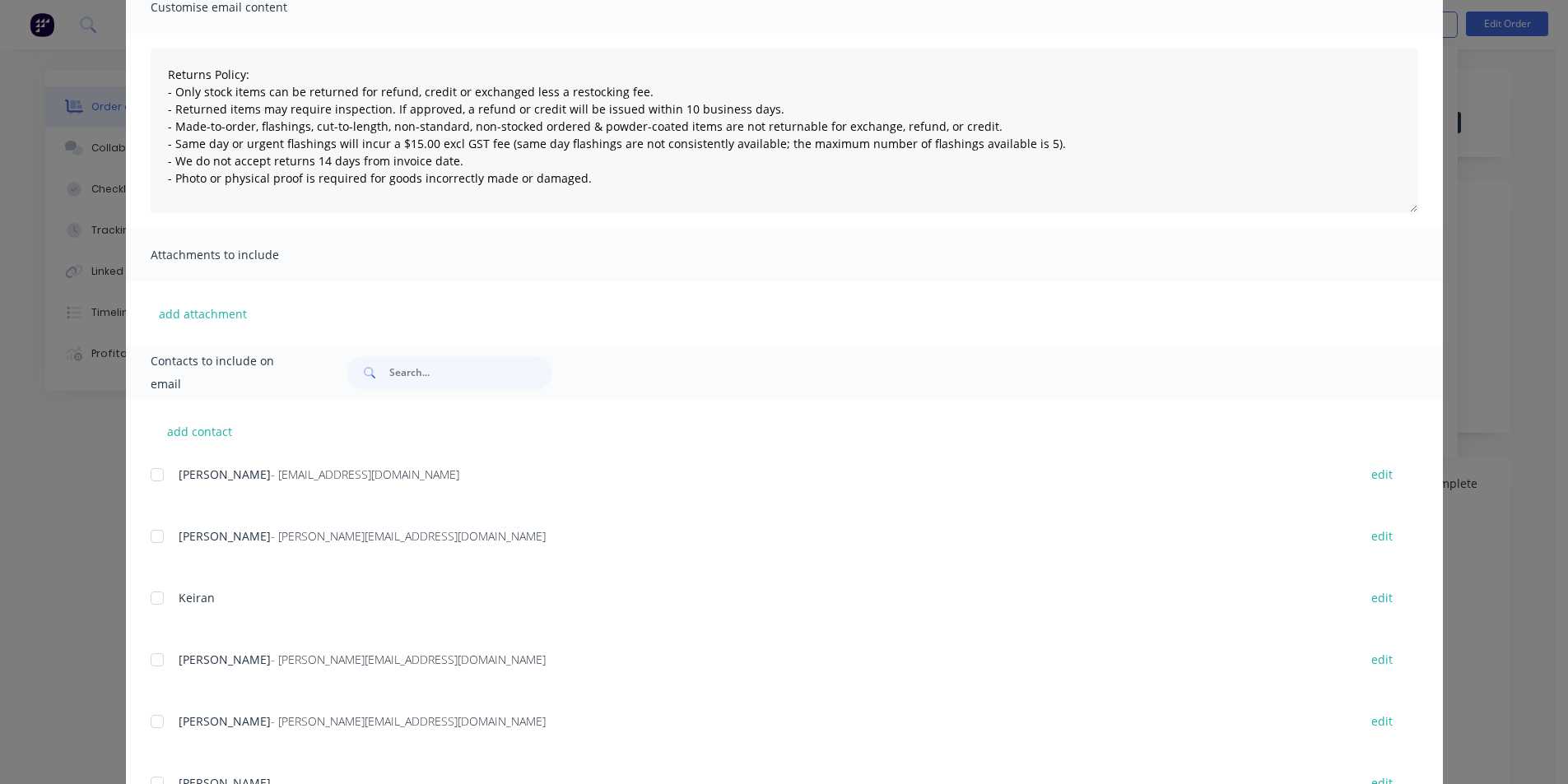
scroll to position [67, 0]
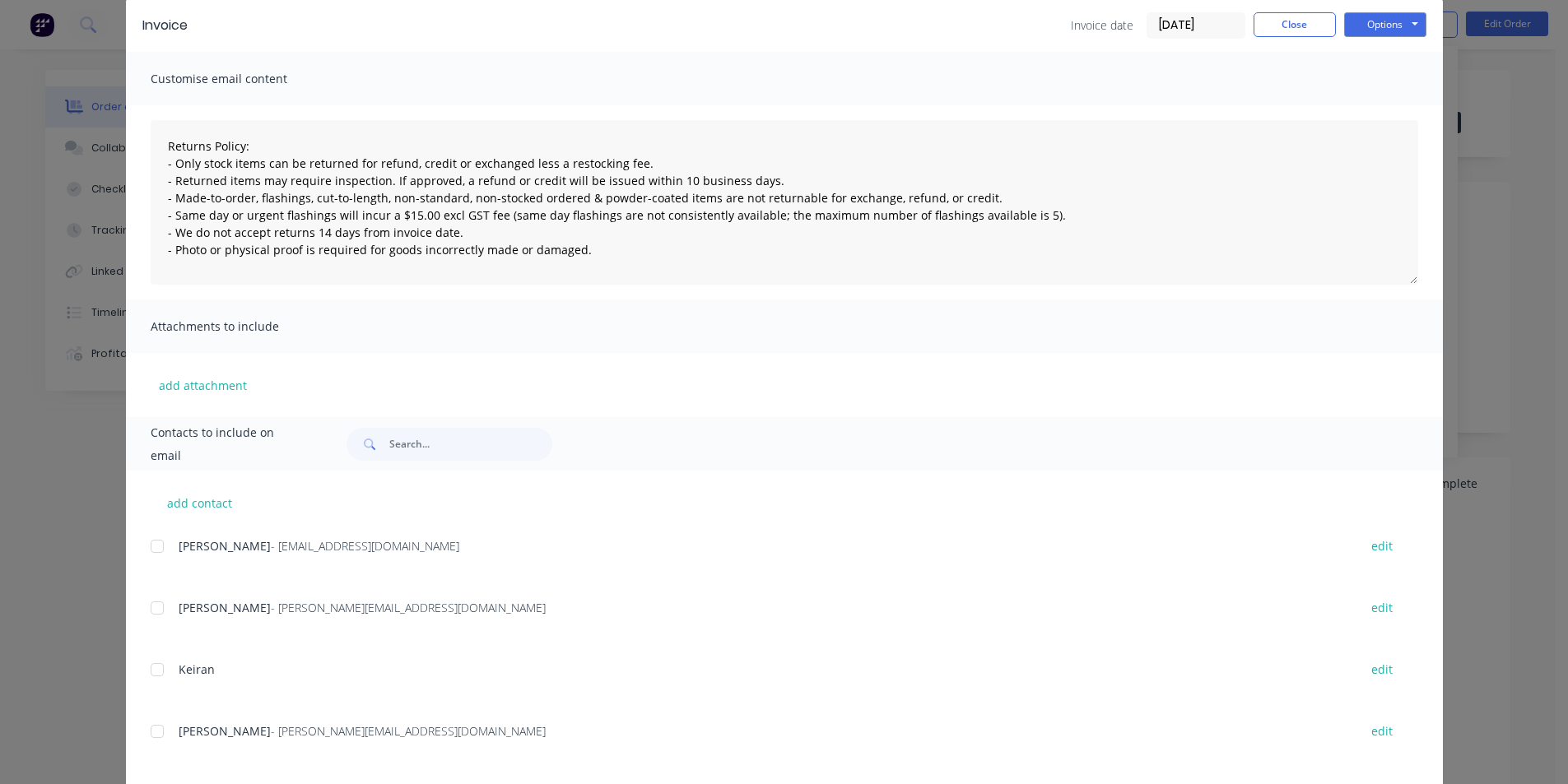
click at [155, 545] on div at bounding box center [158, 546] width 33 height 33
click at [1365, 33] on button "Options" at bounding box center [1384, 24] width 82 height 25
click at [1345, 101] on button "Email" at bounding box center [1397, 107] width 106 height 27
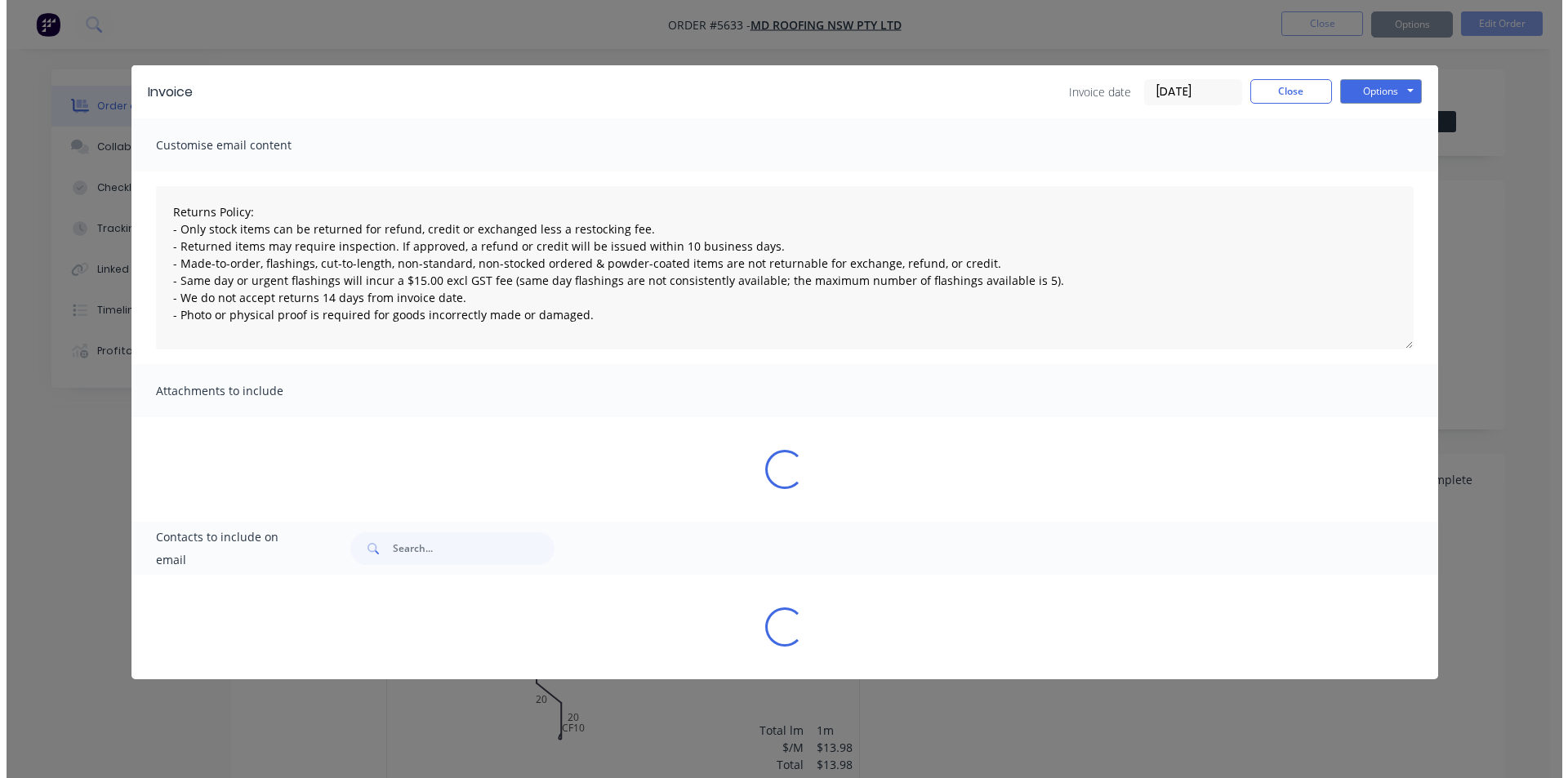
scroll to position [0, 0]
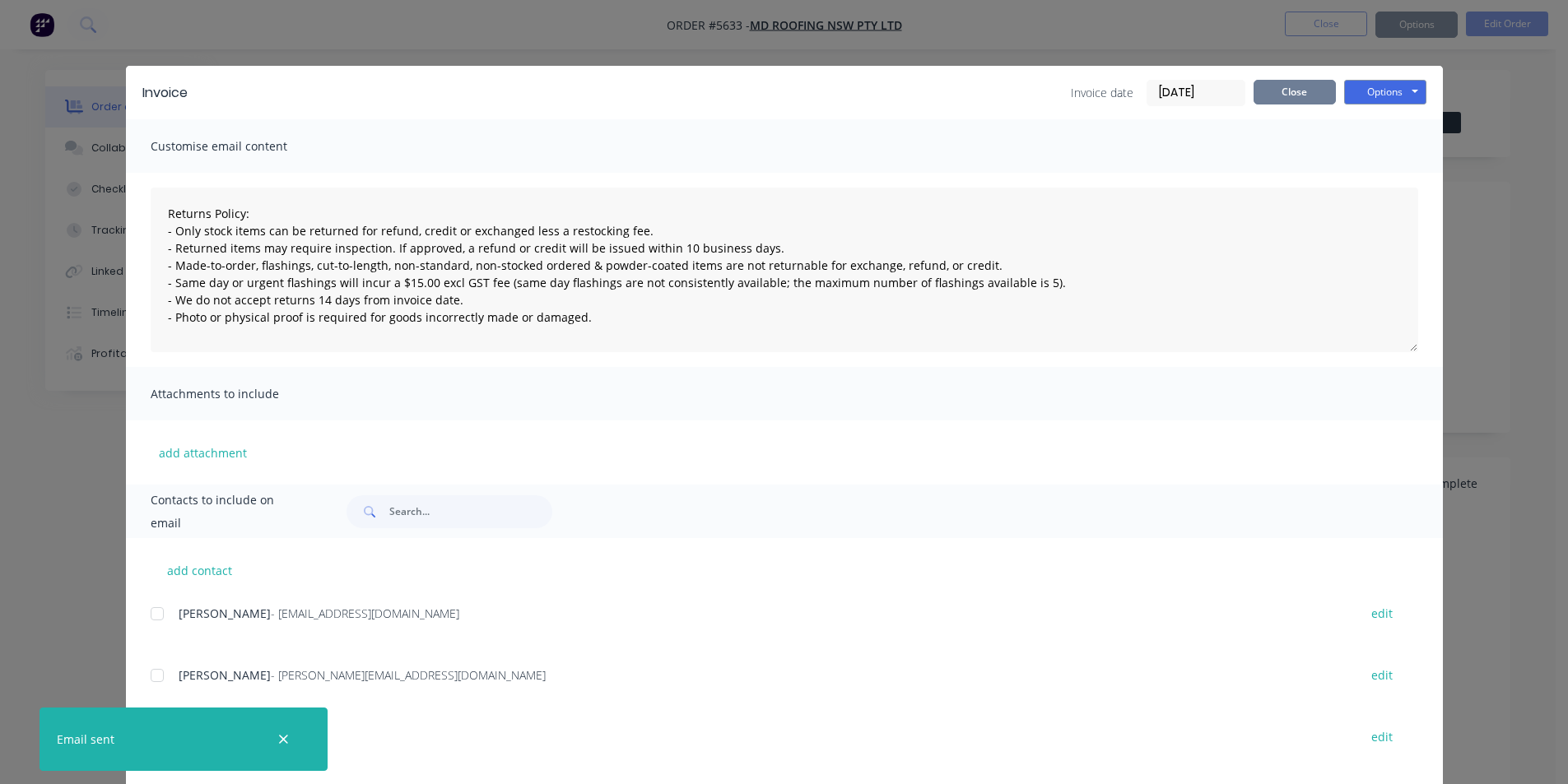
type textarea "Returns Policy: - Only stock items can be returned for refund, credit or exchan…"
drag, startPoint x: 1294, startPoint y: 96, endPoint x: 1189, endPoint y: 73, distance: 107.5
click at [1294, 95] on button "Close" at bounding box center [1294, 92] width 82 height 25
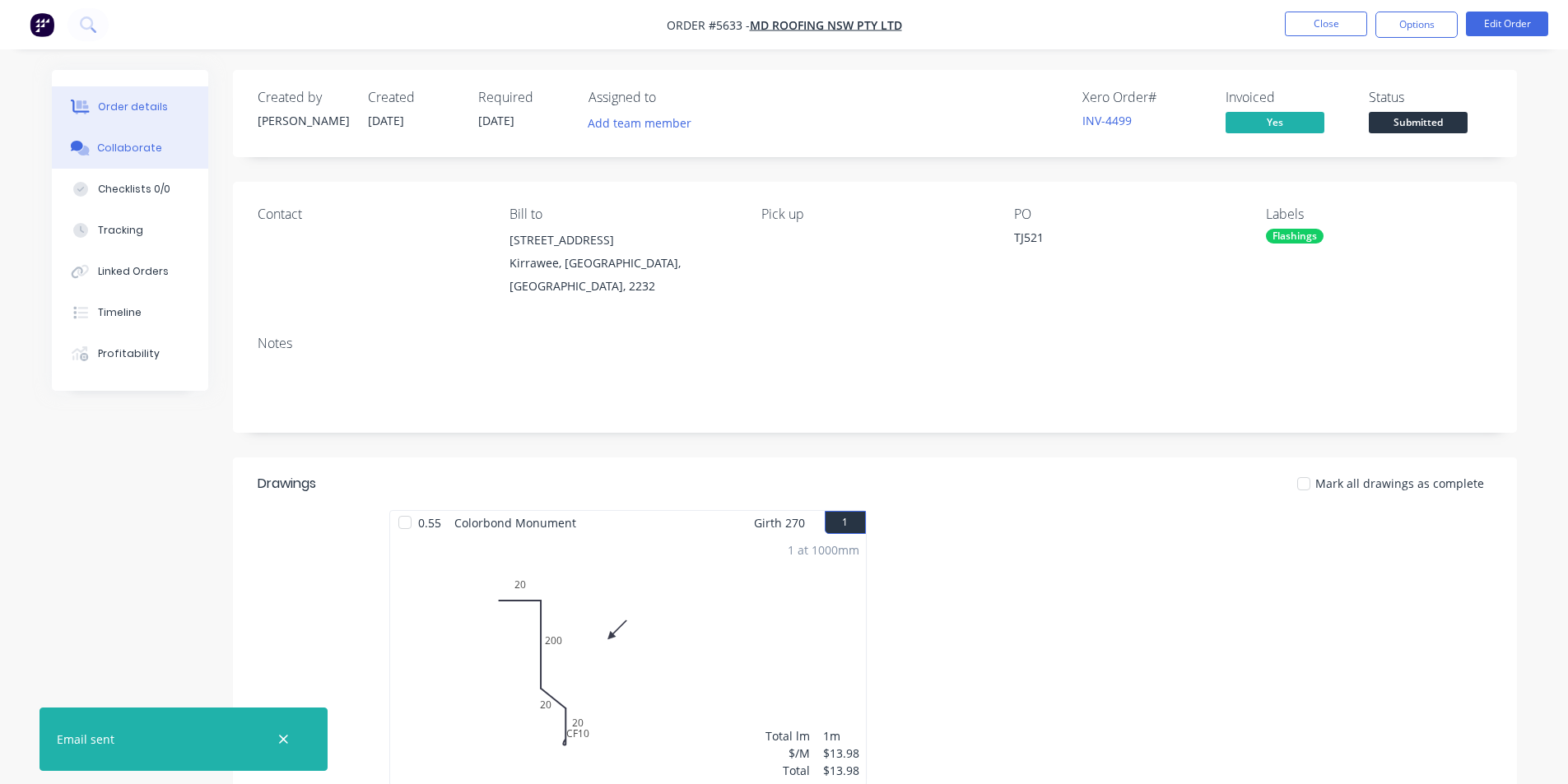
drag, startPoint x: 117, startPoint y: 147, endPoint x: 141, endPoint y: 138, distance: 25.6
click at [118, 147] on div "Collaborate" at bounding box center [129, 148] width 65 height 15
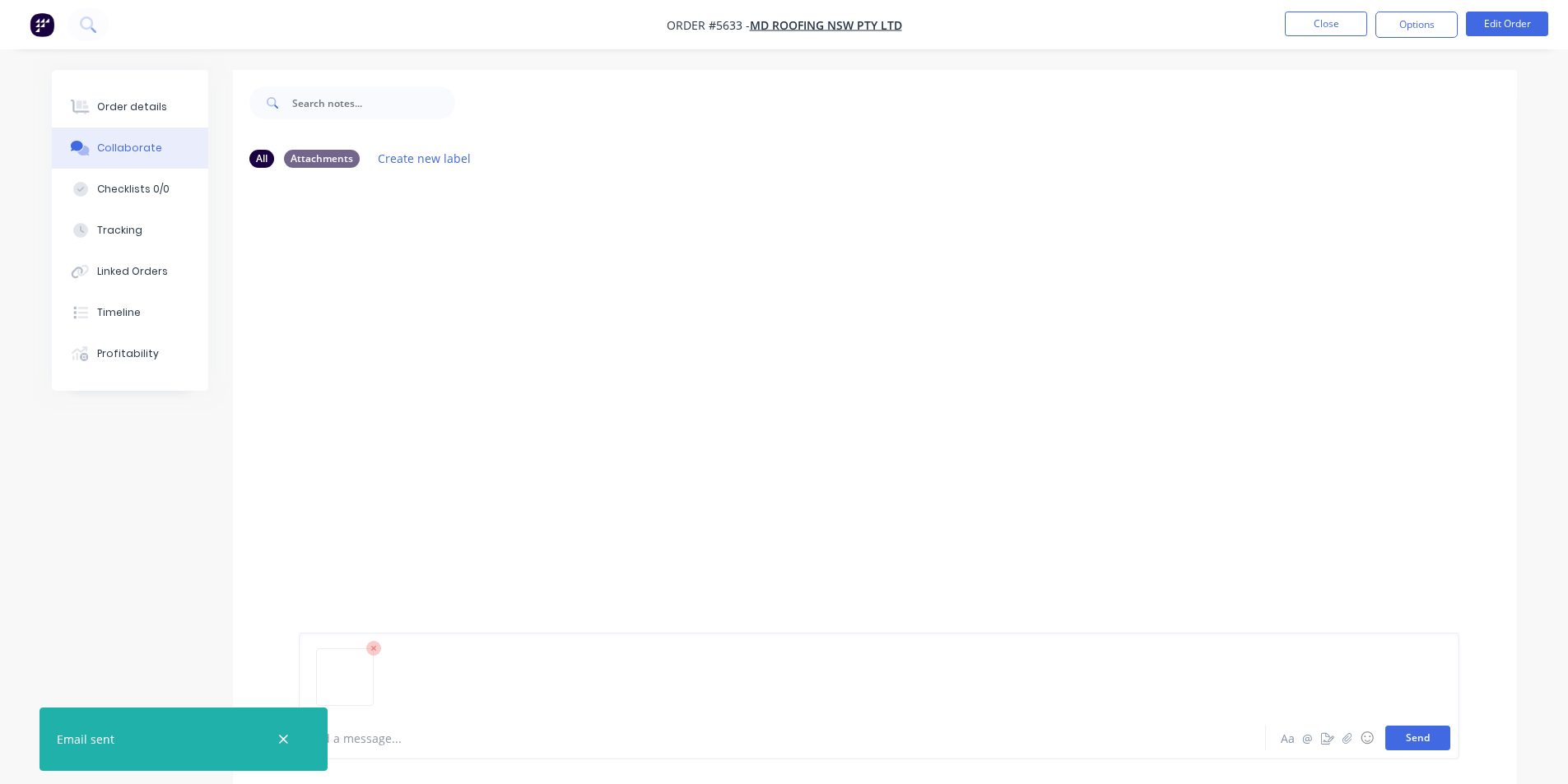
click at [1432, 736] on button "Send" at bounding box center [1417, 737] width 65 height 25
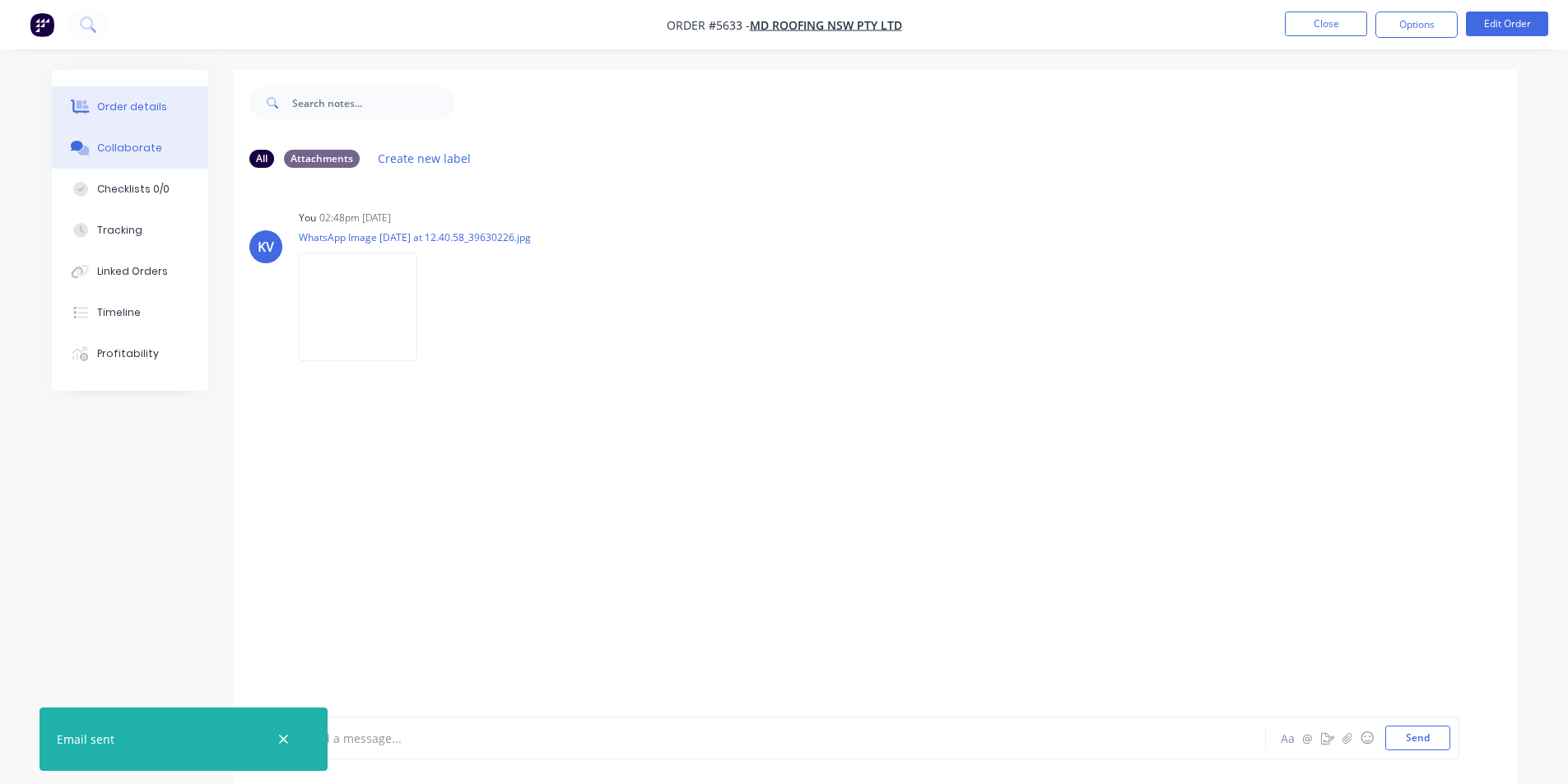
click at [94, 104] on button "Order details" at bounding box center [130, 107] width 157 height 42
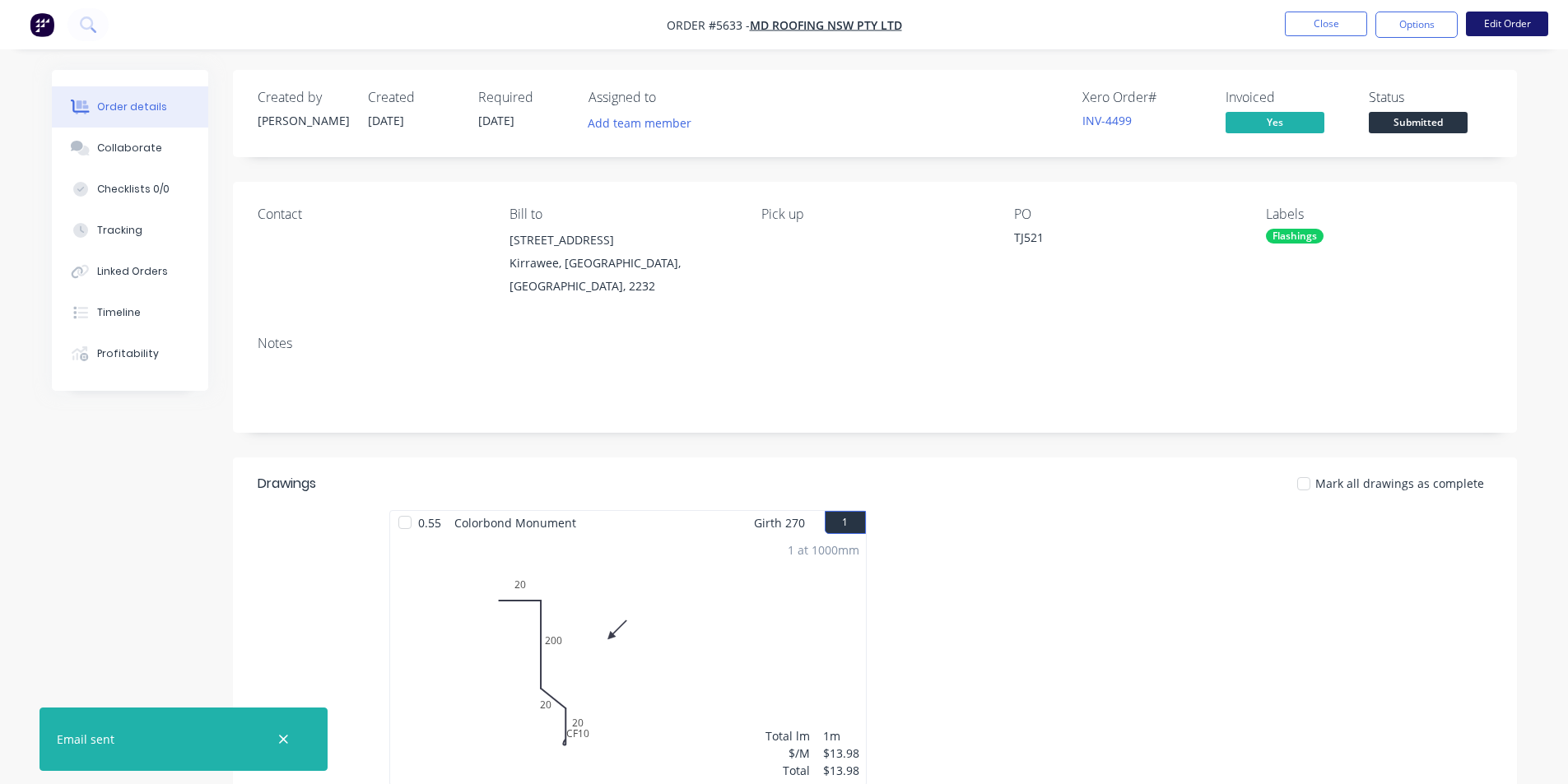
click at [1492, 24] on button "Edit Order" at bounding box center [1507, 23] width 82 height 25
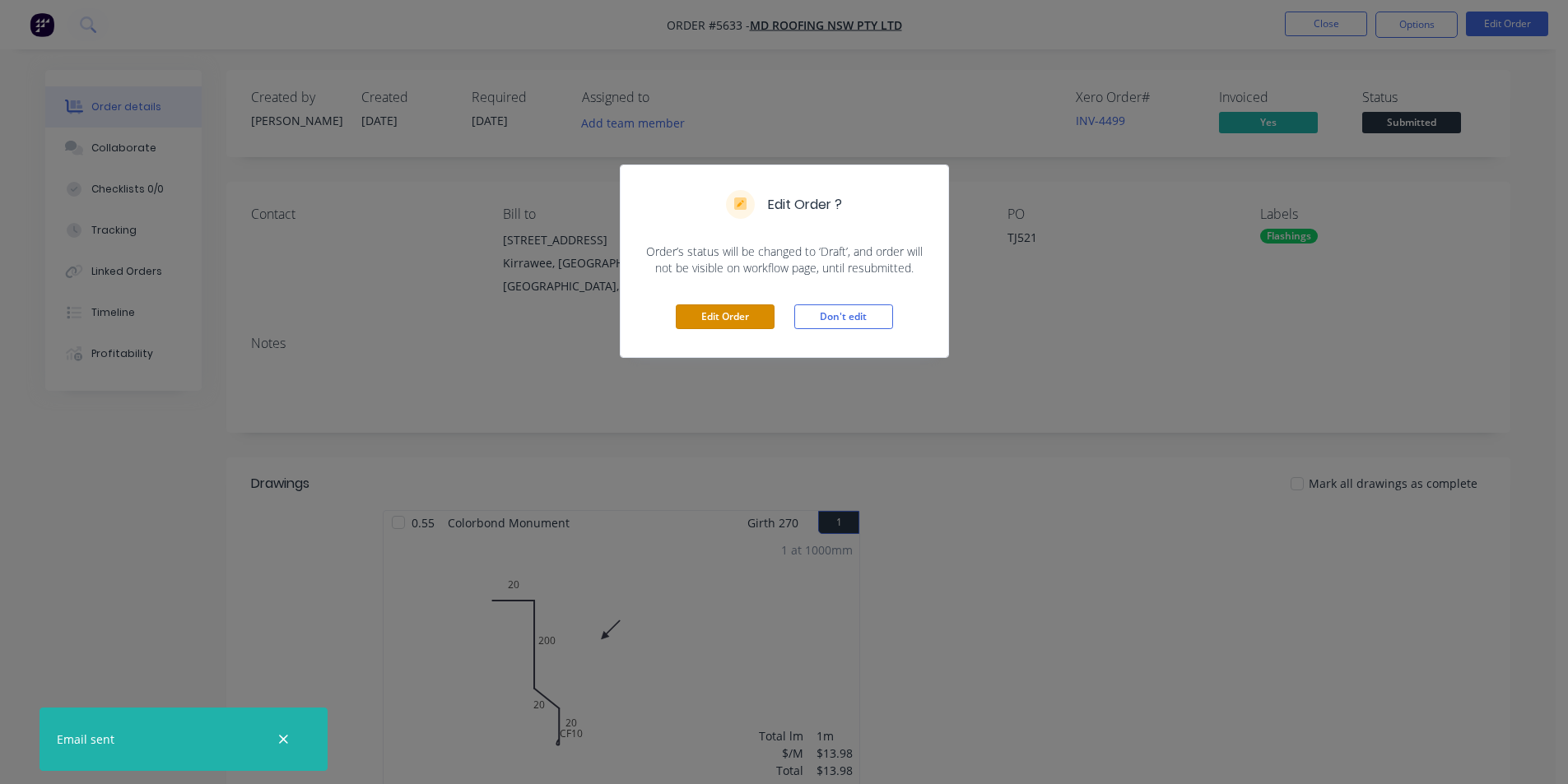
drag, startPoint x: 741, startPoint y: 316, endPoint x: 1150, endPoint y: 124, distance: 451.8
click at [741, 312] on button "Edit Order" at bounding box center [725, 317] width 99 height 25
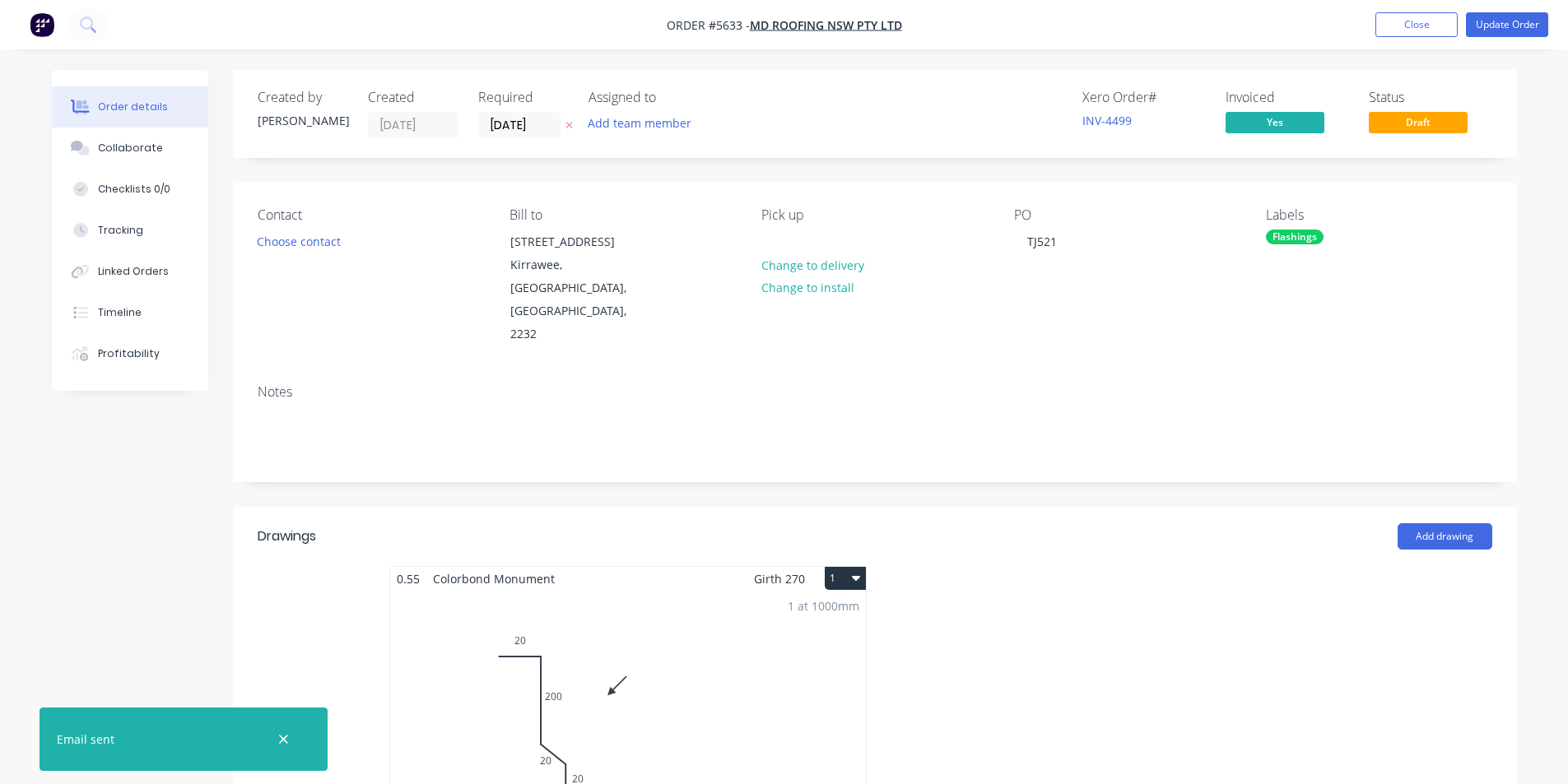
click at [1402, 127] on span "Draft" at bounding box center [1418, 122] width 99 height 21
click at [1494, 23] on button "Update Order" at bounding box center [1507, 24] width 82 height 25
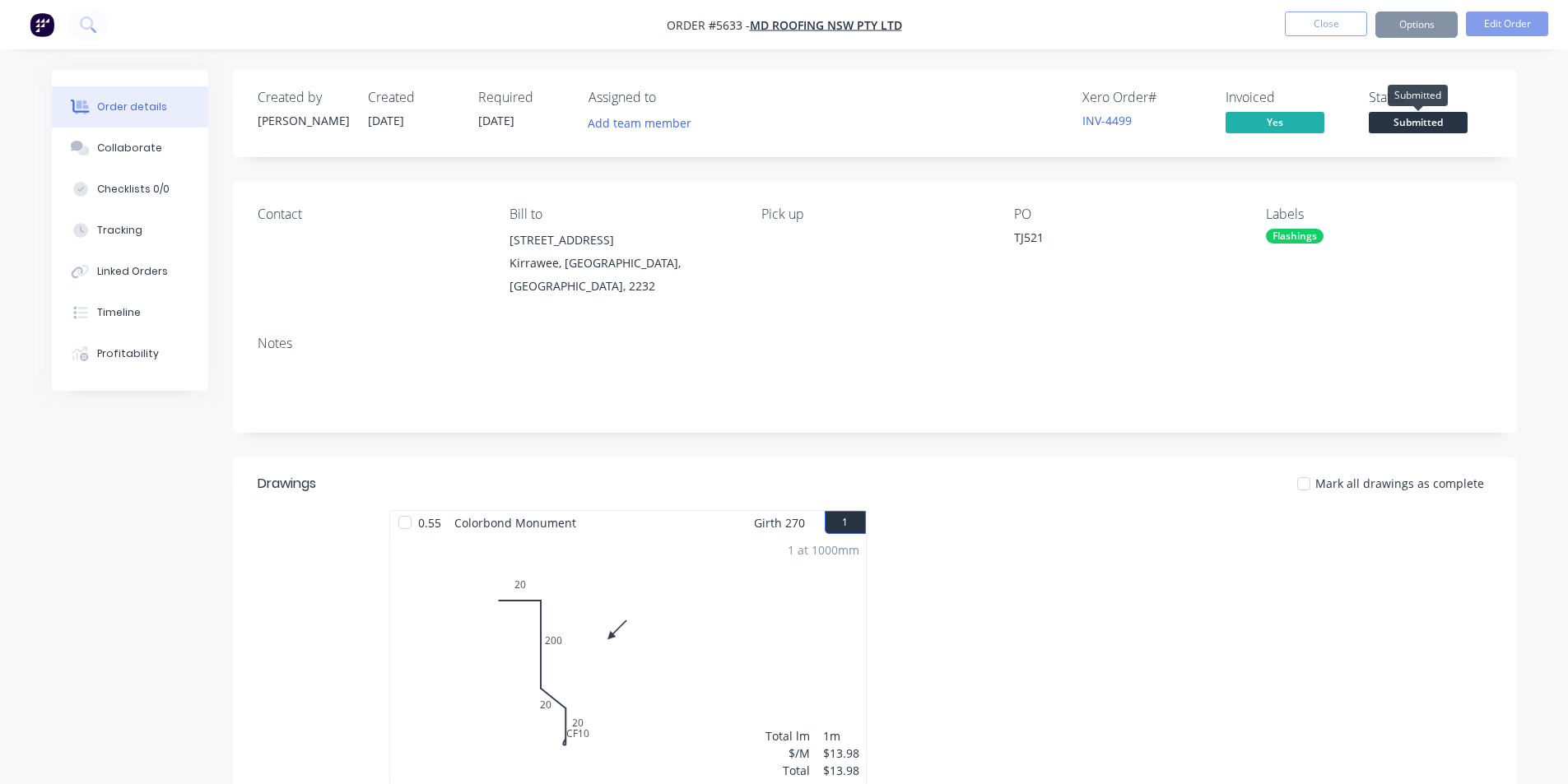
click at [1410, 119] on span "Submitted" at bounding box center [1418, 122] width 99 height 21
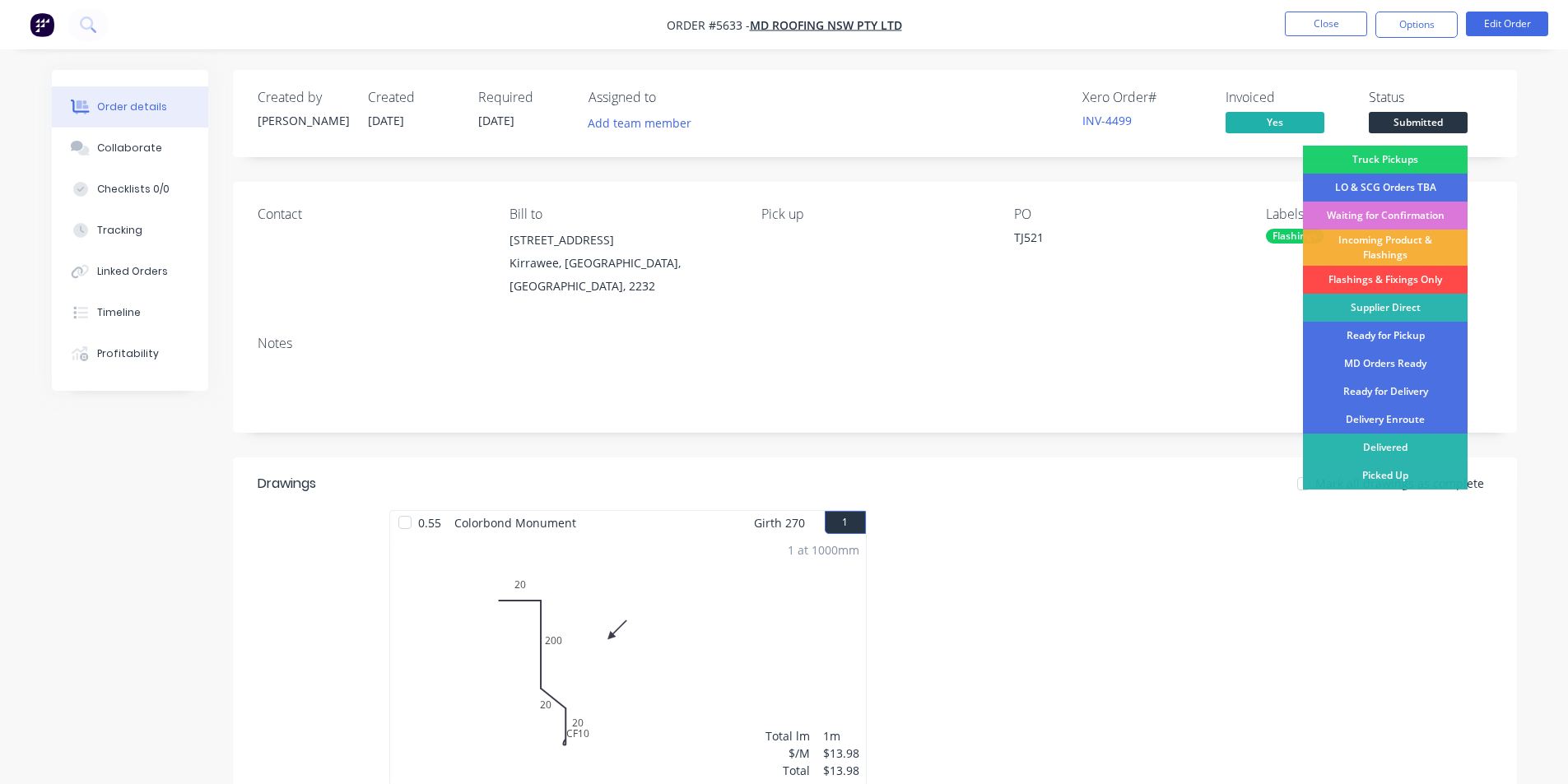
click at [1384, 274] on div "Flashings & Fixings Only" at bounding box center [1385, 280] width 165 height 28
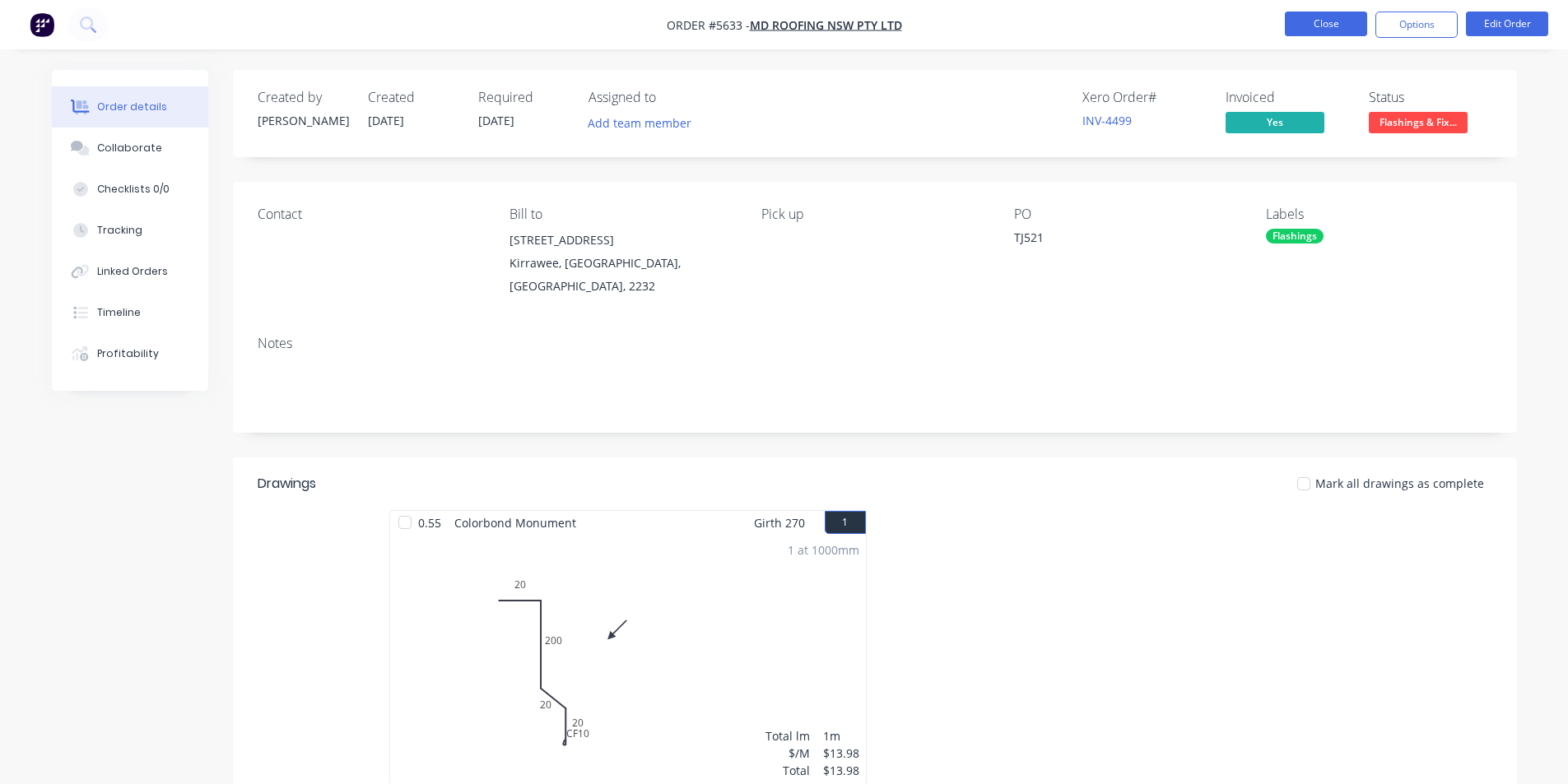
click at [1317, 20] on button "Close" at bounding box center [1326, 23] width 82 height 25
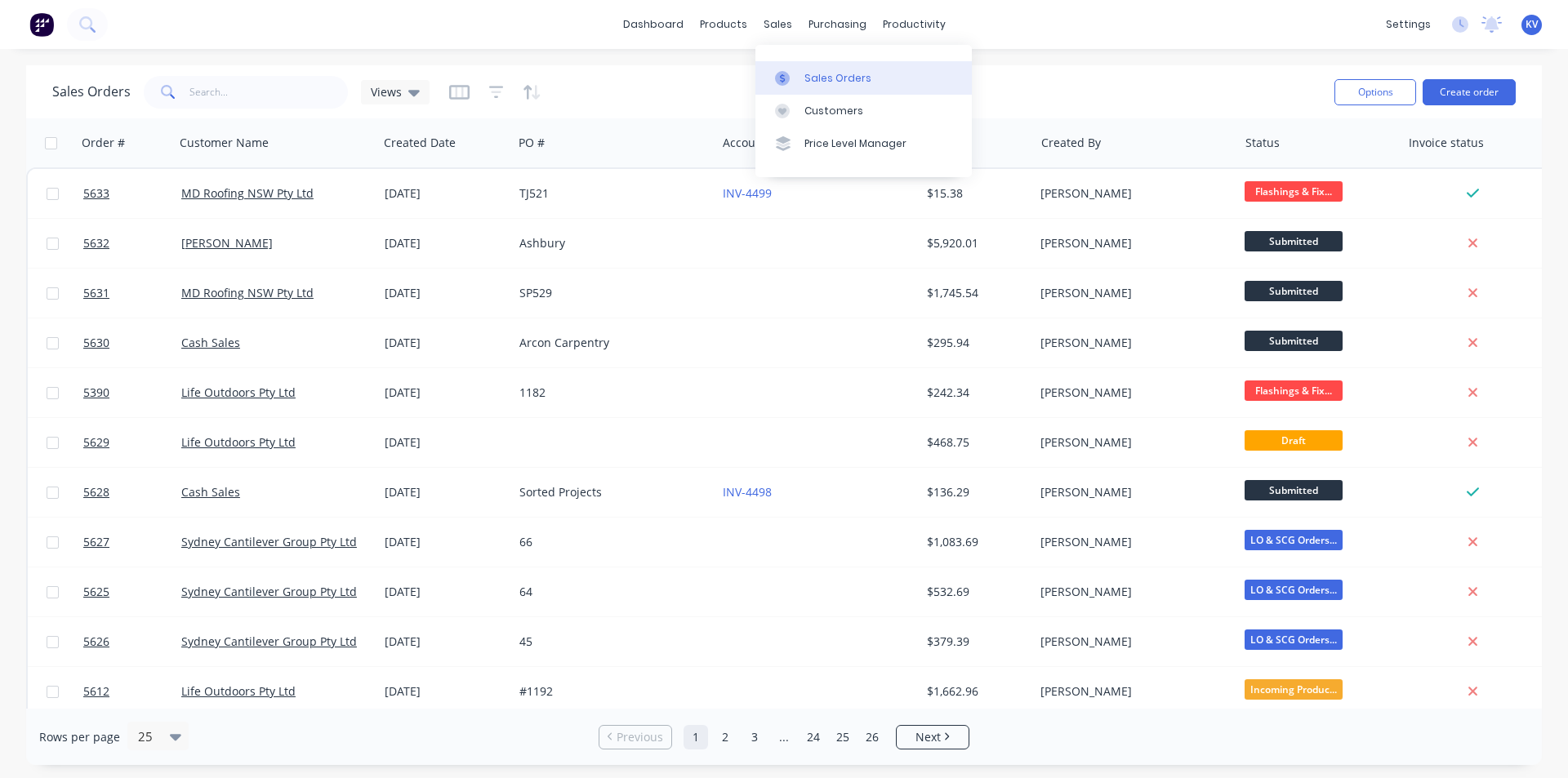
click at [793, 85] on div at bounding box center [787, 78] width 25 height 15
